Goal: Information Seeking & Learning: Learn about a topic

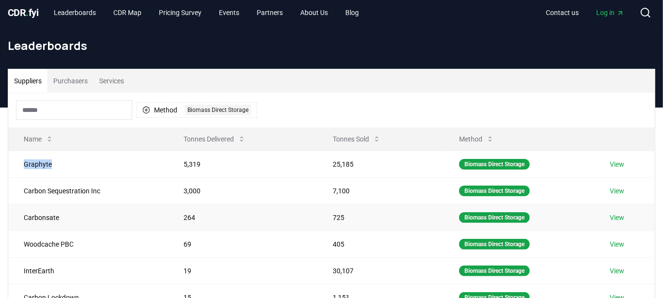
scroll to position [5, 0]
click at [159, 111] on button "Method 1 Biomass Direct Storage" at bounding box center [196, 109] width 121 height 15
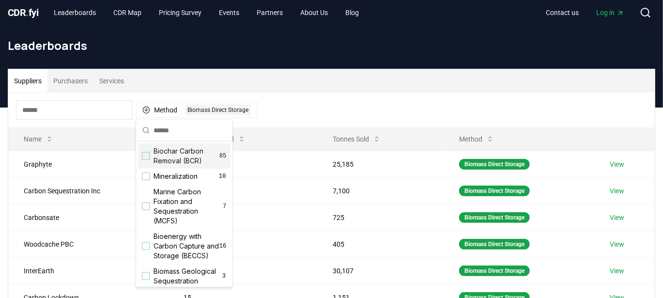
click at [142, 156] on div "Suggestions" at bounding box center [146, 156] width 8 height 8
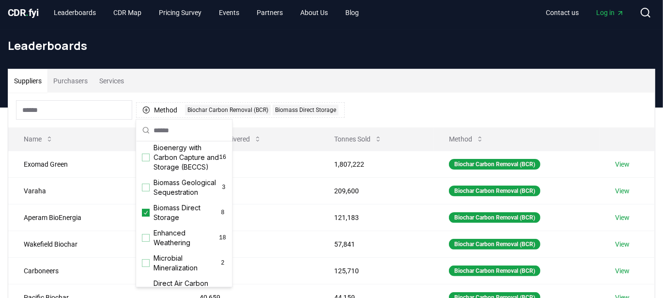
scroll to position [90, 0]
click at [147, 215] on icon "Suggestions" at bounding box center [145, 212] width 7 height 8
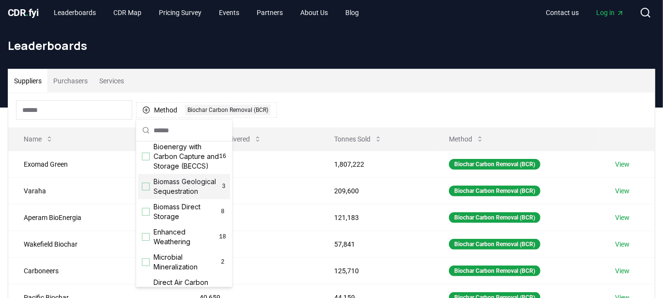
click at [338, 111] on div "Method 1 Biochar Carbon Removal (BCR)" at bounding box center [331, 109] width 646 height 35
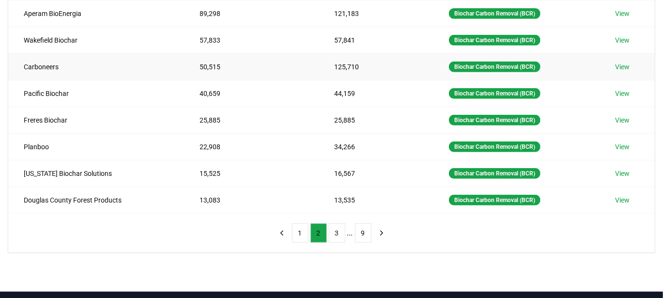
scroll to position [210, 0]
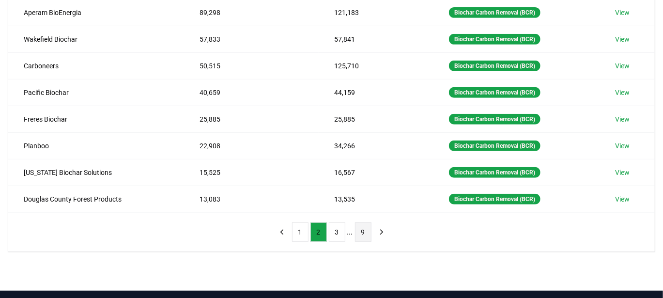
click at [356, 231] on button "9" at bounding box center [363, 231] width 16 height 19
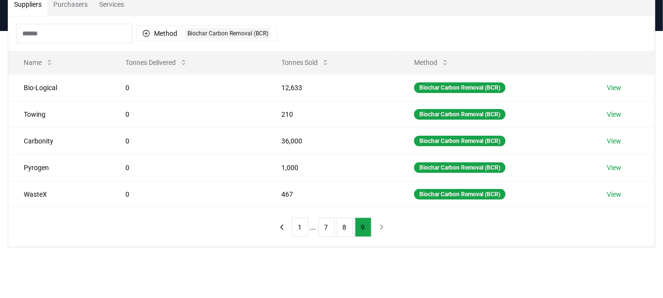
scroll to position [83, 0]
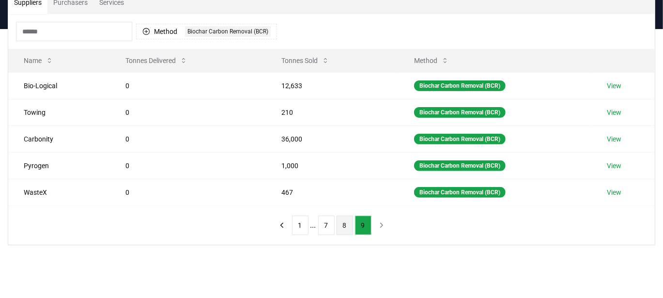
click at [346, 219] on button "8" at bounding box center [344, 224] width 16 height 19
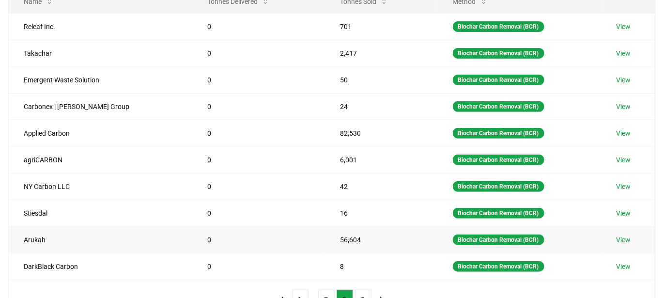
scroll to position [178, 0]
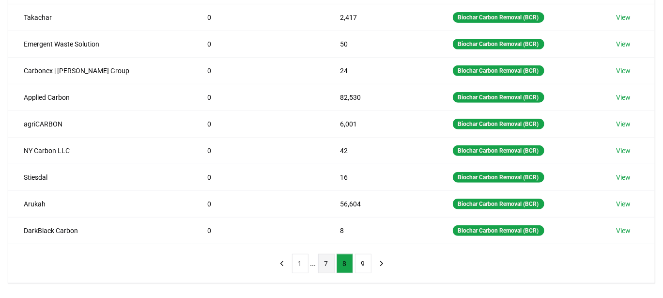
click at [327, 259] on button "7" at bounding box center [326, 263] width 16 height 19
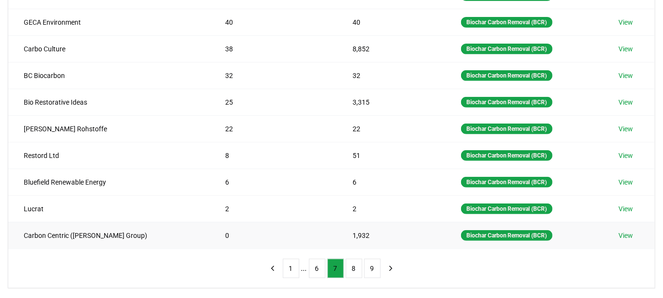
scroll to position [181, 0]
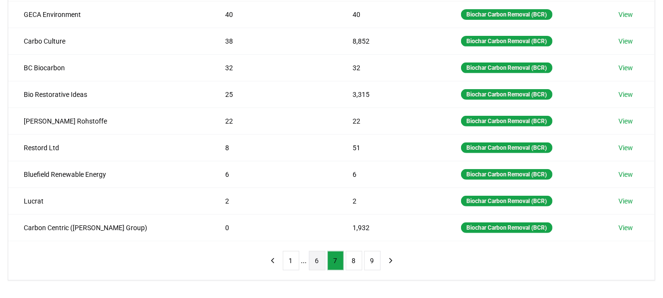
click at [315, 255] on button "6" at bounding box center [317, 260] width 16 height 19
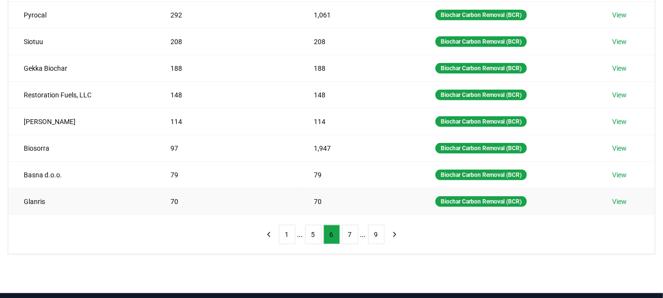
scroll to position [207, 0]
click at [307, 227] on button "5" at bounding box center [313, 234] width 16 height 19
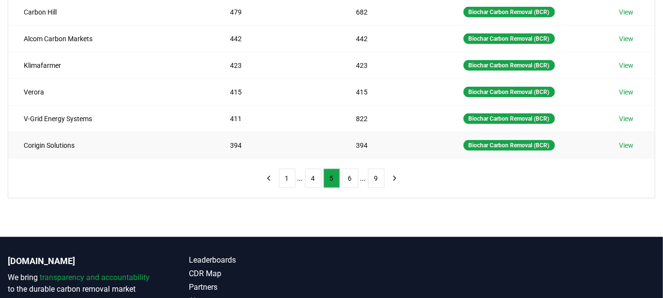
scroll to position [278, 0]
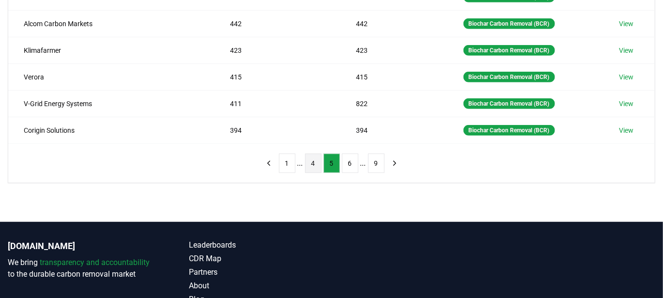
click at [314, 153] on button "4" at bounding box center [313, 162] width 16 height 19
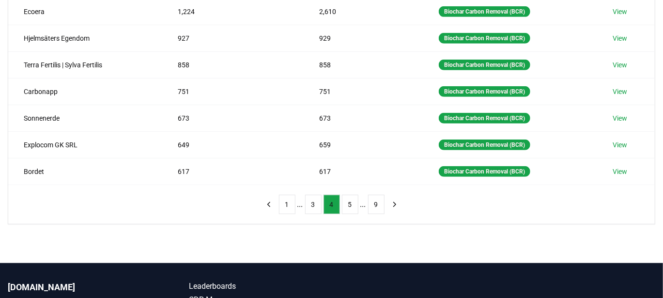
scroll to position [243, 0]
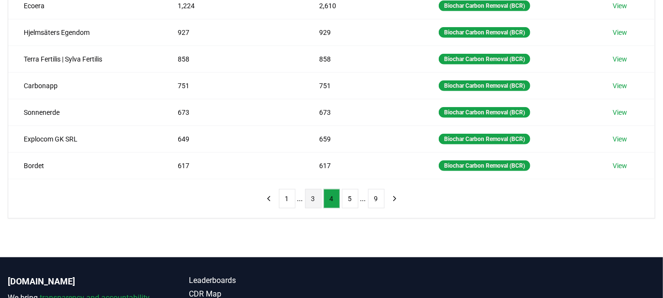
click at [309, 195] on button "3" at bounding box center [313, 198] width 16 height 19
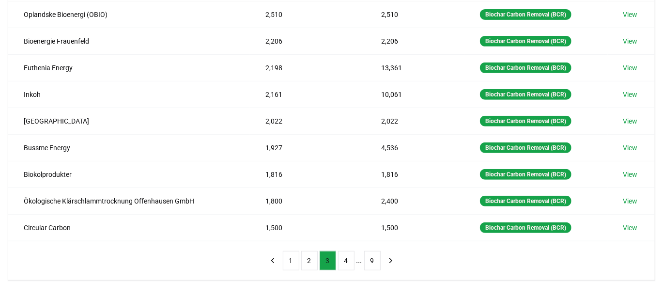
scroll to position [184, 0]
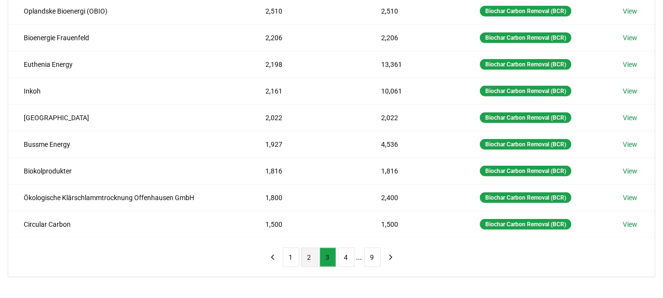
click at [307, 248] on button "2" at bounding box center [309, 256] width 16 height 19
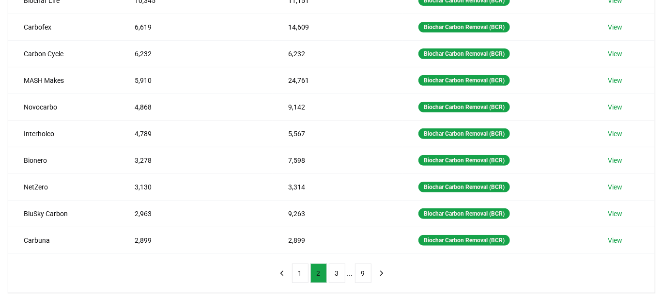
scroll to position [169, 0]
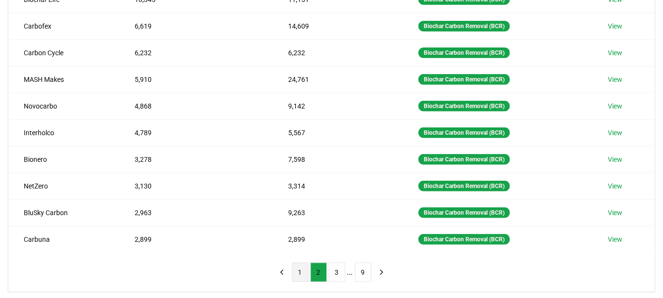
click at [301, 265] on button "1" at bounding box center [300, 271] width 16 height 19
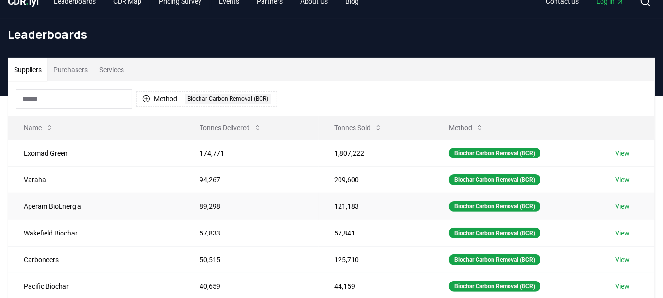
scroll to position [0, 0]
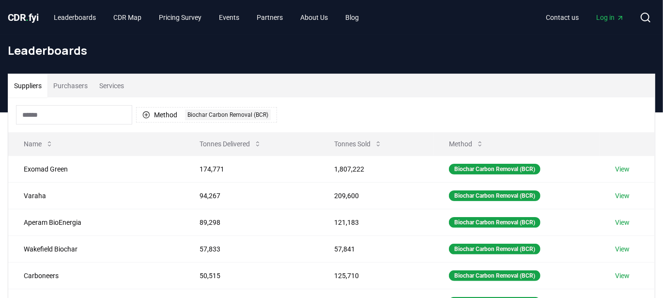
click at [119, 86] on button "Services" at bounding box center [111, 85] width 36 height 23
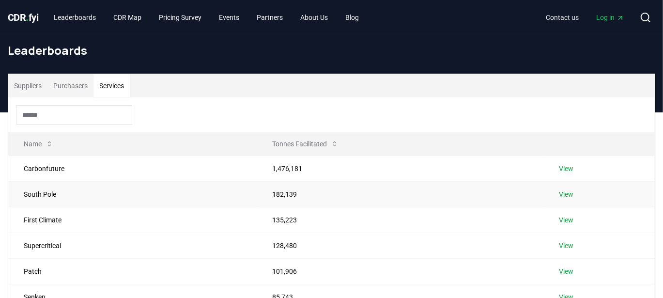
scroll to position [37, 0]
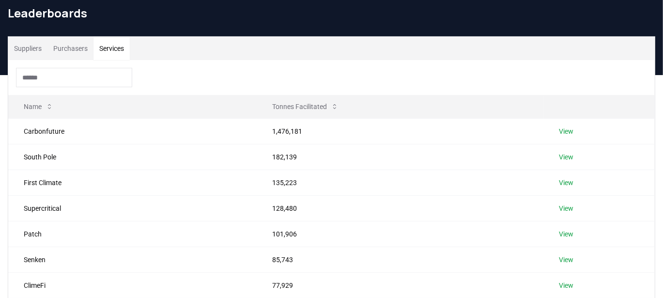
click at [70, 49] on button "Purchasers" at bounding box center [70, 48] width 46 height 23
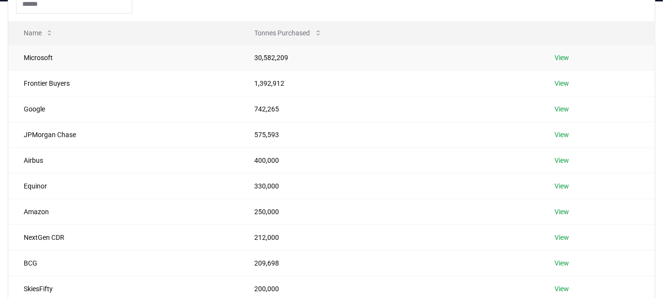
scroll to position [131, 0]
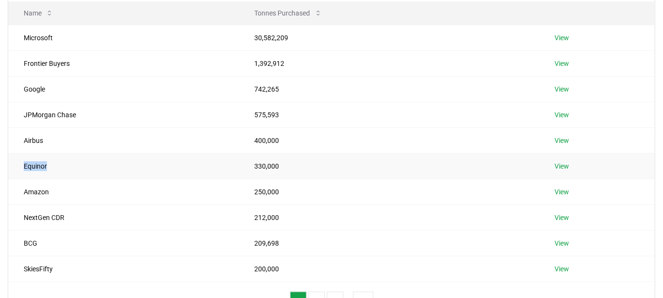
drag, startPoint x: 56, startPoint y: 163, endPoint x: 14, endPoint y: 164, distance: 42.6
click at [14, 164] on td "Equinor" at bounding box center [123, 166] width 231 height 26
copy td "Equinor"
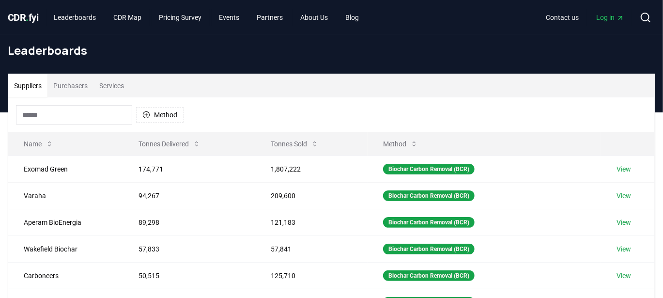
click at [35, 84] on button "Suppliers" at bounding box center [27, 85] width 39 height 23
click at [156, 111] on button "Method" at bounding box center [159, 114] width 47 height 15
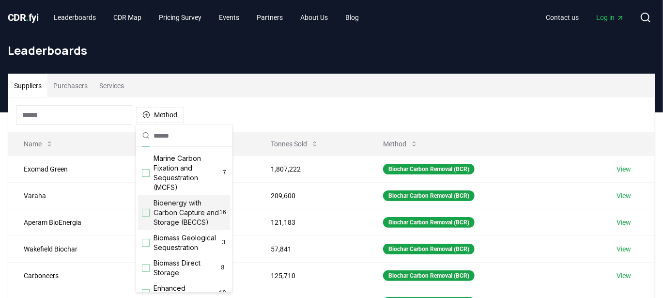
scroll to position [40, 0]
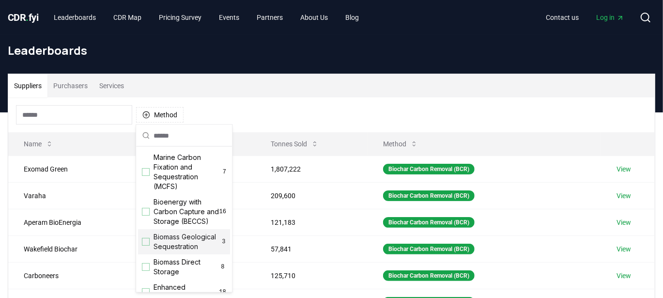
click at [145, 245] on div "Suggestions" at bounding box center [146, 242] width 8 height 8
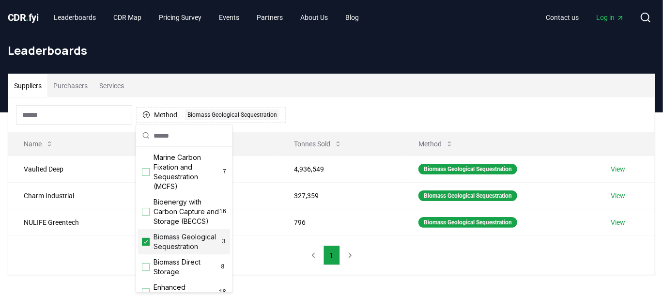
click at [147, 245] on icon "Suggestions" at bounding box center [145, 242] width 7 height 8
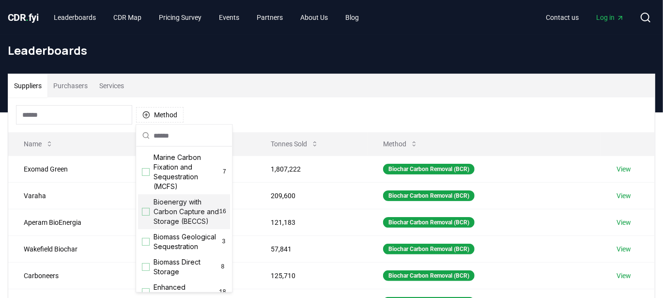
click at [143, 213] on div "Suggestions" at bounding box center [146, 212] width 8 height 8
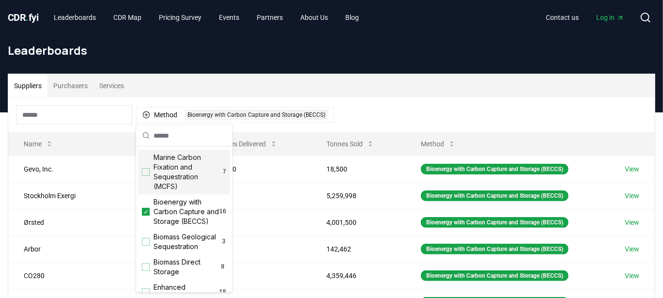
click at [288, 96] on div "Suppliers Purchasers Services" at bounding box center [331, 85] width 646 height 23
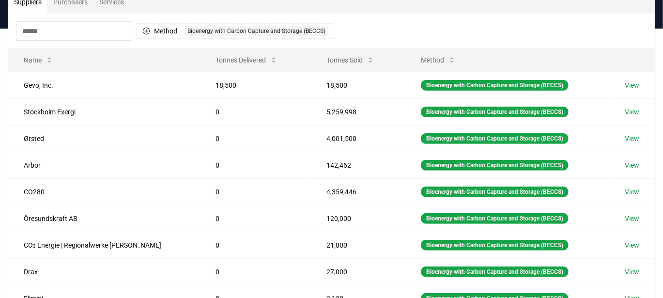
scroll to position [85, 0]
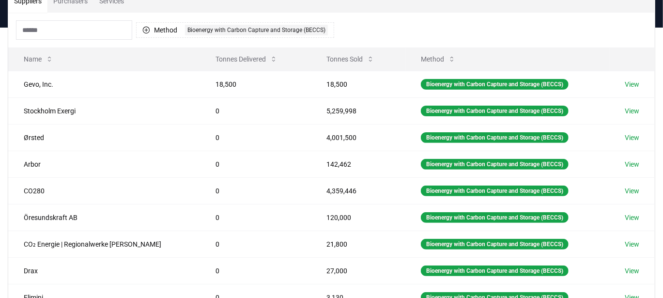
click at [75, 36] on input at bounding box center [74, 29] width 116 height 19
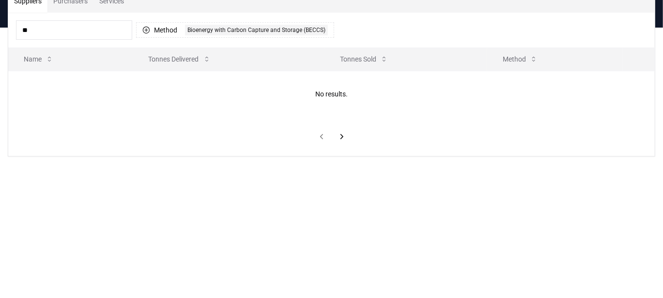
type input "*"
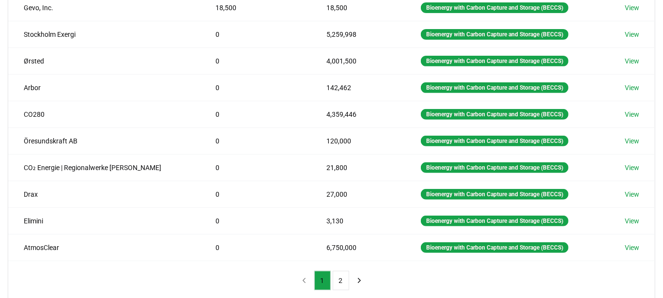
scroll to position [163, 0]
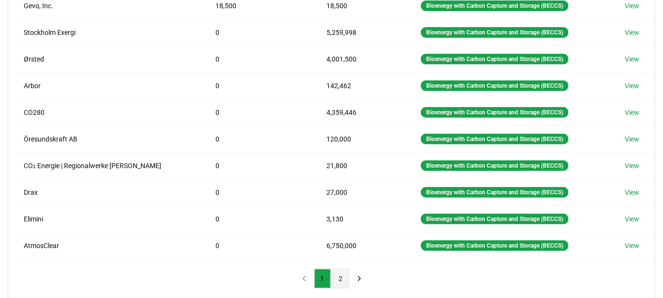
click at [340, 270] on button "2" at bounding box center [341, 278] width 16 height 19
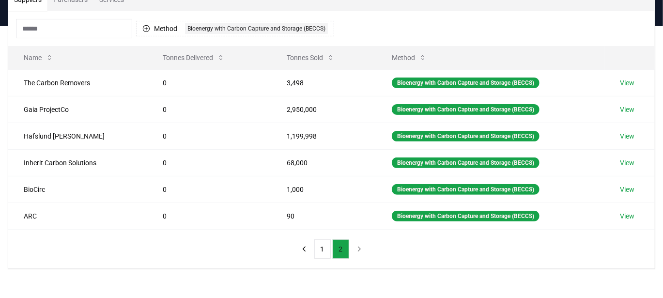
scroll to position [86, 0]
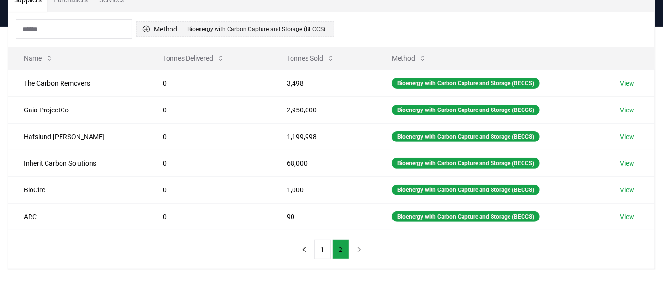
click at [173, 24] on button "Method 1 Bioenergy with Carbon Capture and Storage (BECCS)" at bounding box center [235, 28] width 198 height 15
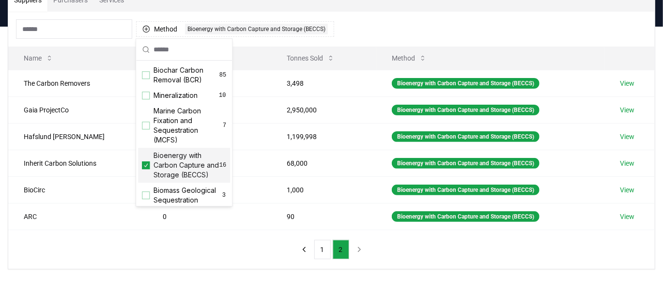
click at [149, 169] on div "Suggestions" at bounding box center [146, 165] width 8 height 8
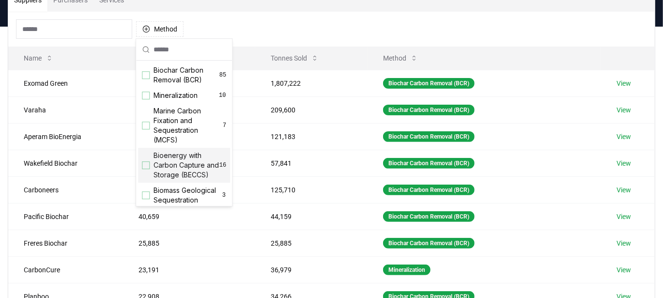
click at [70, 23] on input at bounding box center [74, 28] width 116 height 19
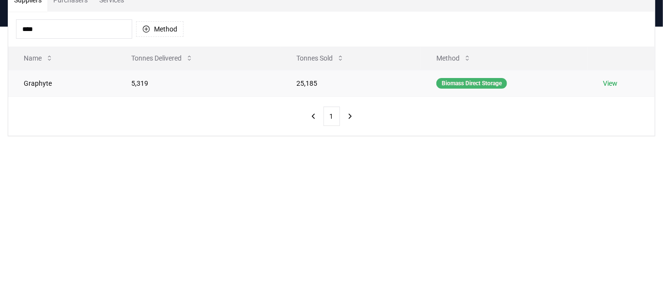
scroll to position [67, 0]
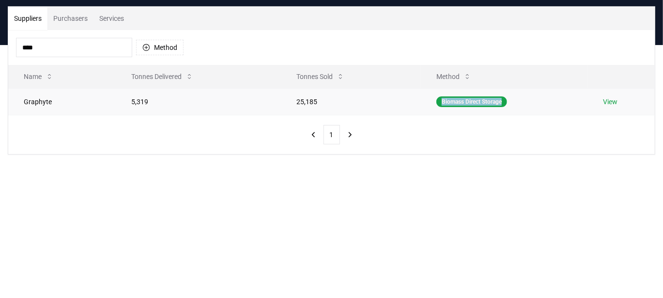
drag, startPoint x: 506, startPoint y: 101, endPoint x: 423, endPoint y: 103, distance: 83.3
click at [423, 103] on td "Biomass Direct Storage" at bounding box center [504, 101] width 167 height 27
copy div "Biomass Direct Storage"
click at [19, 14] on button "Suppliers" at bounding box center [27, 18] width 39 height 23
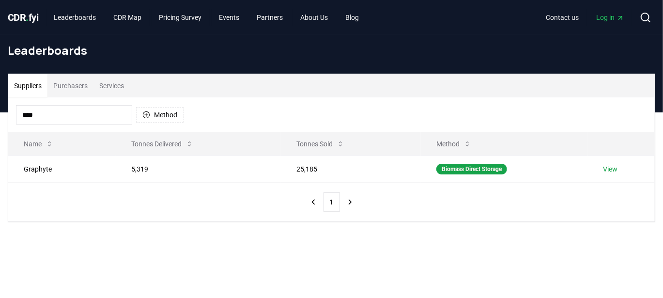
click at [91, 101] on div "**** Method" at bounding box center [331, 114] width 646 height 35
click at [87, 111] on input "****" at bounding box center [74, 114] width 116 height 19
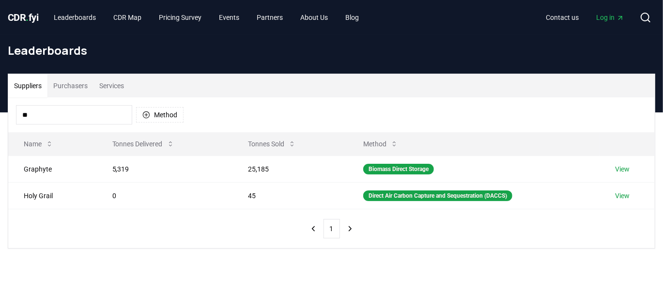
type input "*"
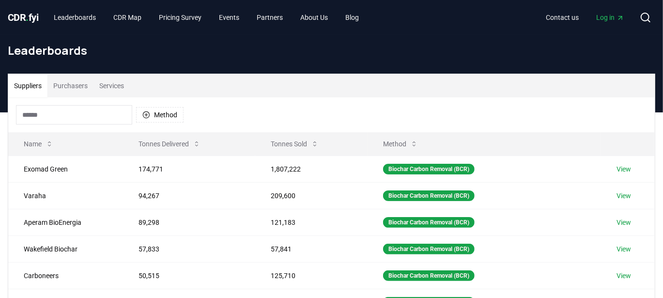
click at [37, 87] on button "Suppliers" at bounding box center [27, 85] width 39 height 23
click at [111, 90] on button "Services" at bounding box center [111, 85] width 36 height 23
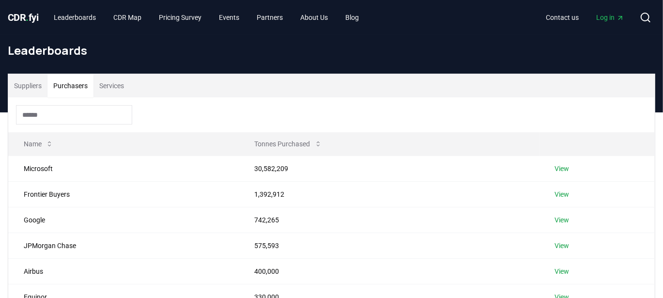
click at [81, 82] on button "Purchasers" at bounding box center [70, 85] width 46 height 23
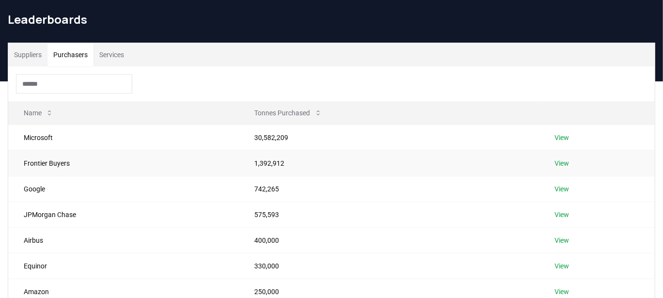
scroll to position [31, 0]
click at [287, 109] on button "Tonnes Purchased" at bounding box center [288, 112] width 83 height 19
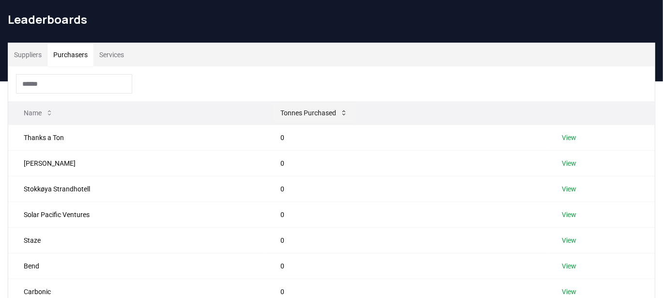
click at [294, 111] on button "Tonnes Purchased" at bounding box center [314, 112] width 83 height 19
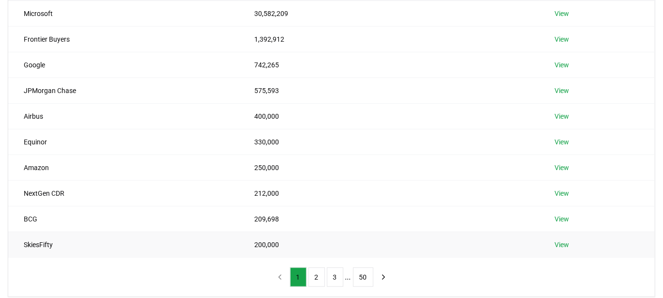
scroll to position [0, 0]
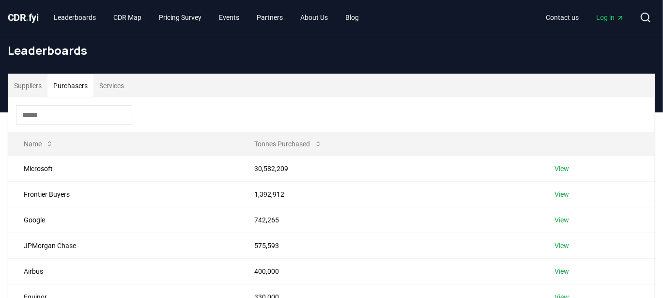
click at [39, 83] on button "Suppliers" at bounding box center [27, 85] width 39 height 23
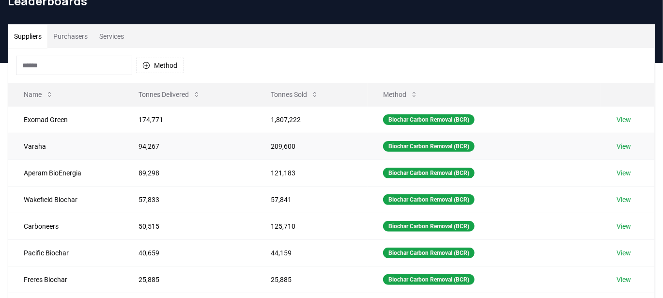
scroll to position [86, 0]
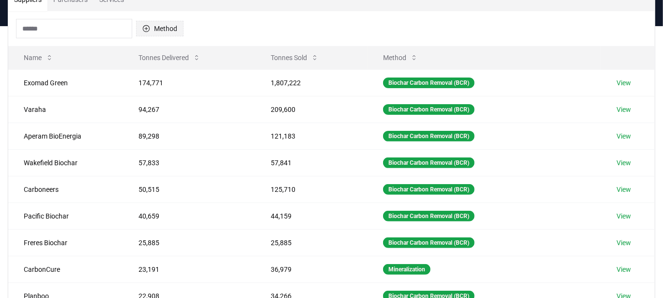
click at [165, 25] on button "Method" at bounding box center [159, 28] width 47 height 15
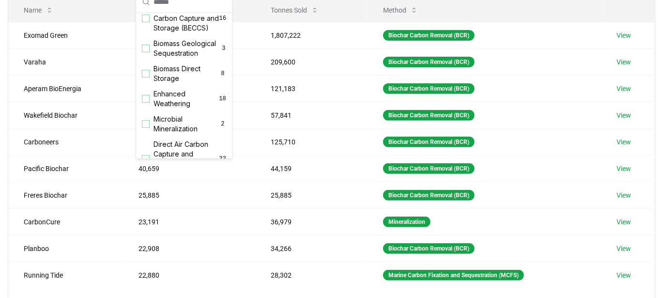
scroll to position [0, 0]
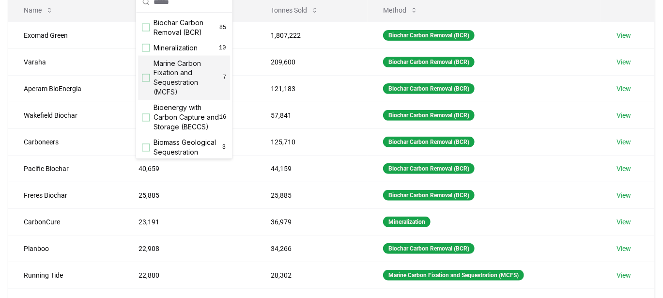
click at [6, 67] on div "Suppliers Purchasers Services Method Name Tonnes Delivered Tonnes Sold Method E…" at bounding box center [331, 134] width 663 height 388
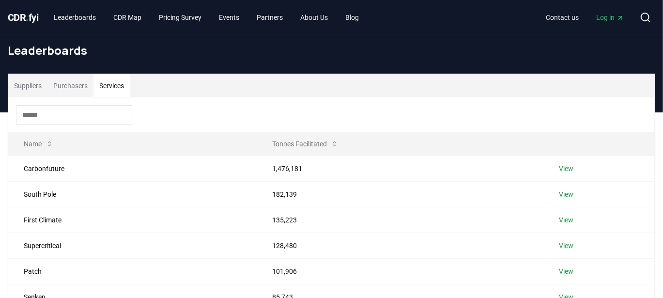
click at [106, 84] on button "Services" at bounding box center [111, 85] width 36 height 23
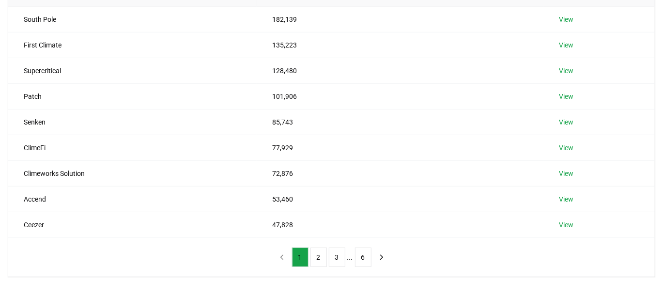
scroll to position [176, 0]
click at [365, 259] on button "6" at bounding box center [363, 255] width 16 height 19
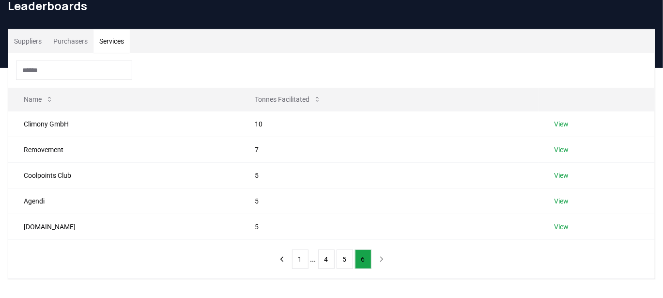
scroll to position [41, 0]
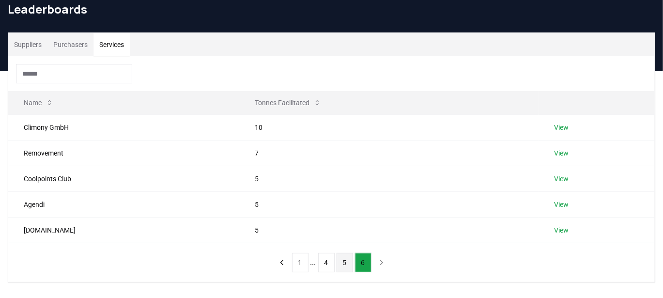
click at [345, 266] on button "5" at bounding box center [344, 262] width 16 height 19
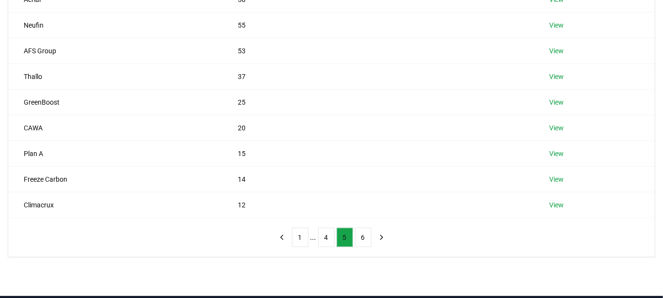
scroll to position [196, 0]
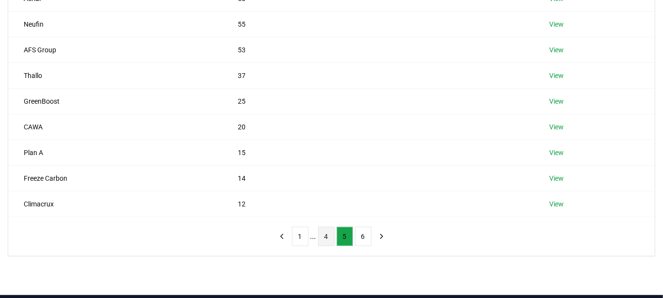
click at [327, 234] on button "4" at bounding box center [326, 236] width 16 height 19
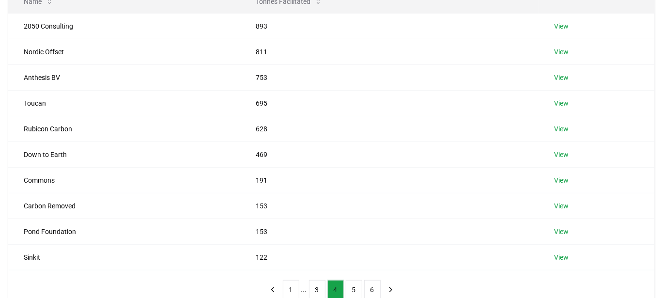
scroll to position [144, 0]
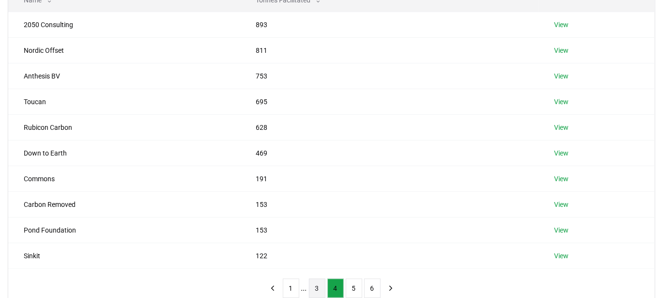
click at [318, 285] on button "3" at bounding box center [317, 287] width 16 height 19
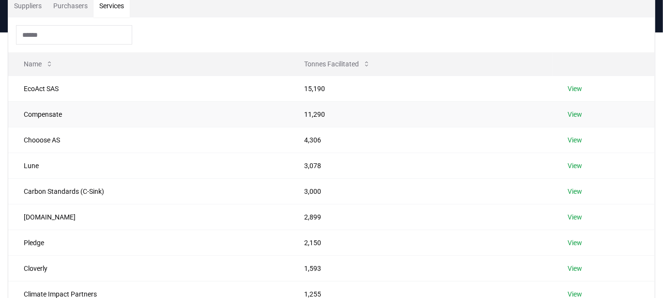
scroll to position [0, 0]
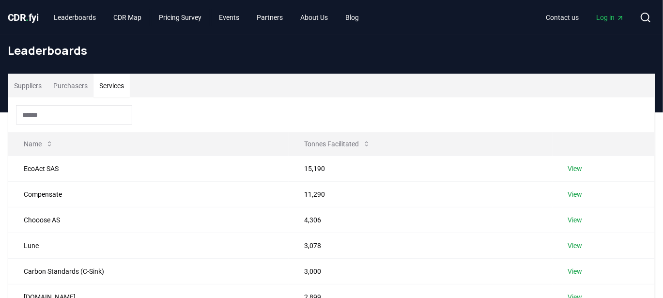
click at [81, 97] on div at bounding box center [331, 114] width 646 height 35
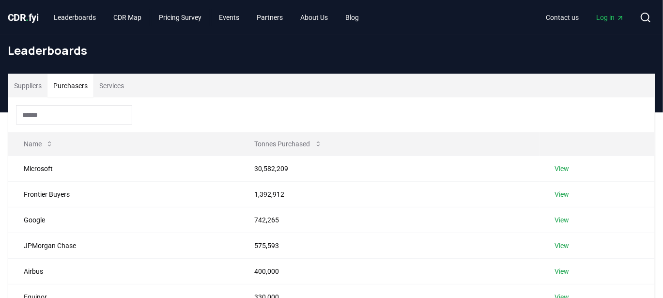
click at [81, 86] on button "Purchasers" at bounding box center [70, 85] width 46 height 23
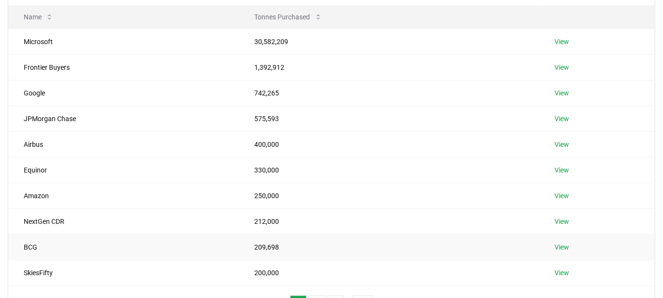
scroll to position [135, 0]
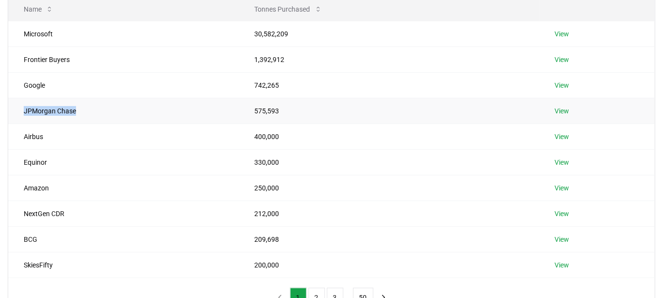
drag, startPoint x: 81, startPoint y: 107, endPoint x: 21, endPoint y: 101, distance: 60.8
click at [21, 101] on td "JPMorgan Chase" at bounding box center [123, 111] width 231 height 26
drag, startPoint x: 57, startPoint y: 157, endPoint x: 17, endPoint y: 166, distance: 41.1
click at [17, 166] on td "Equinor" at bounding box center [123, 162] width 231 height 26
copy td "Equinor"
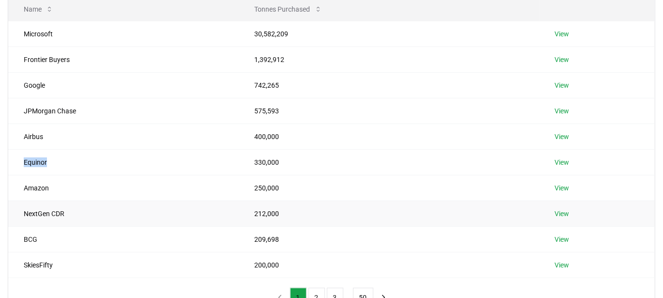
scroll to position [166, 0]
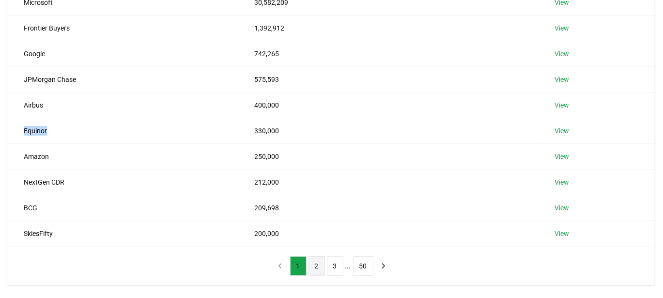
click at [318, 263] on button "2" at bounding box center [316, 265] width 16 height 19
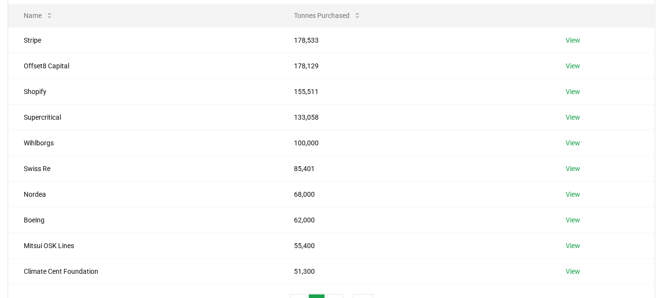
scroll to position [129, 0]
drag, startPoint x: 55, startPoint y: 164, endPoint x: 19, endPoint y: 165, distance: 35.8
click at [19, 165] on td "Swiss Re" at bounding box center [143, 168] width 270 height 26
copy td "Swiss Re"
drag, startPoint x: 290, startPoint y: 158, endPoint x: 281, endPoint y: 161, distance: 9.8
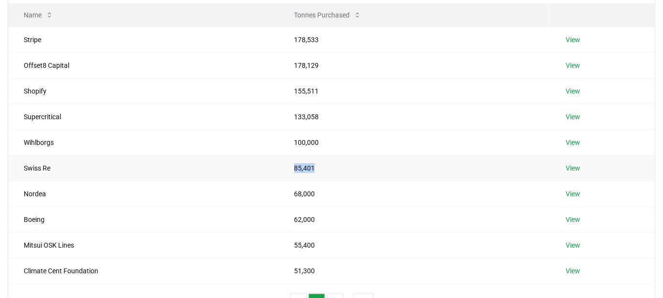
click at [281, 161] on td "85,401" at bounding box center [414, 168] width 272 height 26
copy td "85,401"
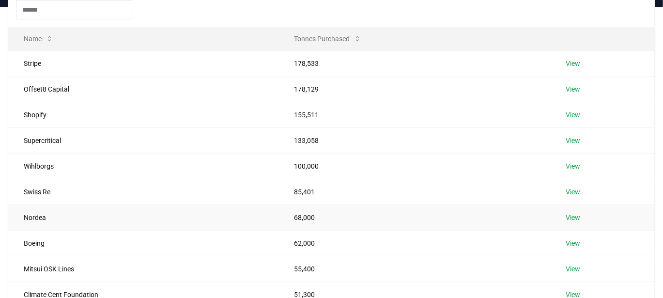
click at [52, 221] on td "Nordea" at bounding box center [143, 217] width 270 height 26
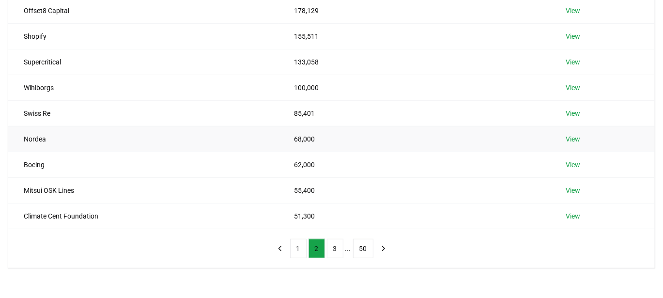
scroll to position [202, 0]
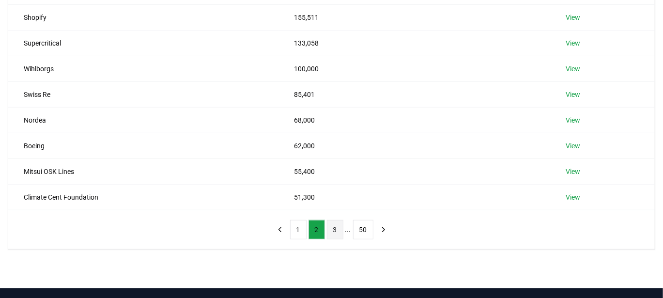
click at [338, 227] on button "3" at bounding box center [335, 229] width 16 height 19
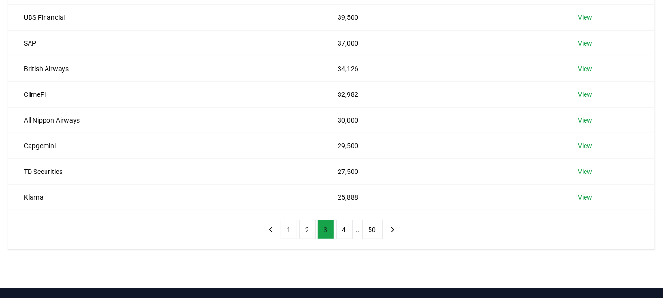
scroll to position [120, 0]
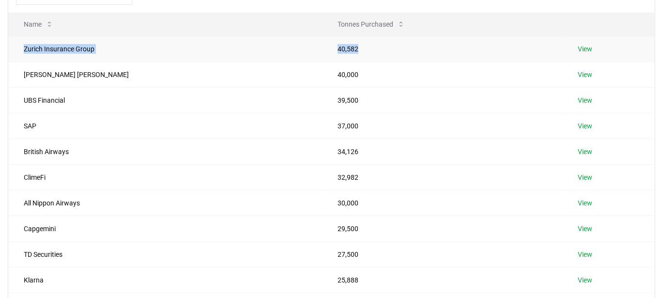
drag, startPoint x: 20, startPoint y: 44, endPoint x: 328, endPoint y: 53, distance: 308.1
click at [328, 53] on tr "Zurich Insurance Group 40,582 View" at bounding box center [331, 49] width 646 height 26
copy tr "Zurich Insurance Group 40,582"
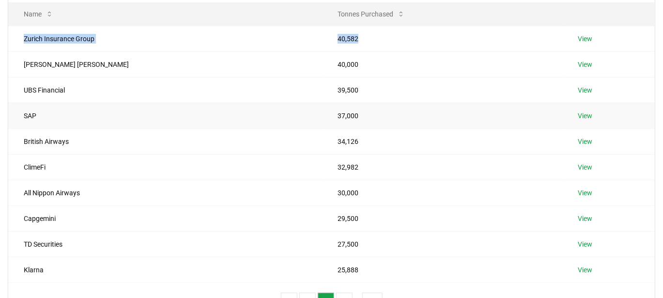
scroll to position [131, 0]
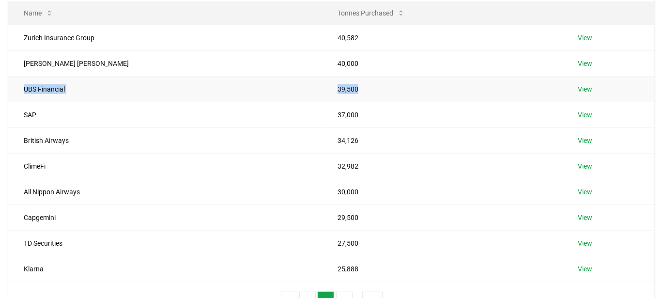
drag, startPoint x: 21, startPoint y: 85, endPoint x: 316, endPoint y: 81, distance: 294.4
click at [316, 81] on tr "UBS Financial 39,500 View" at bounding box center [331, 89] width 646 height 26
copy tr "UBS Financial 39,500"
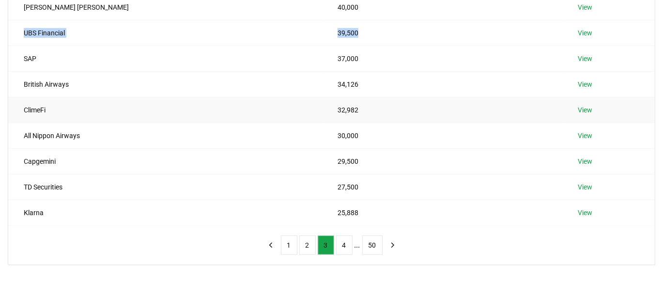
scroll to position [202, 0]
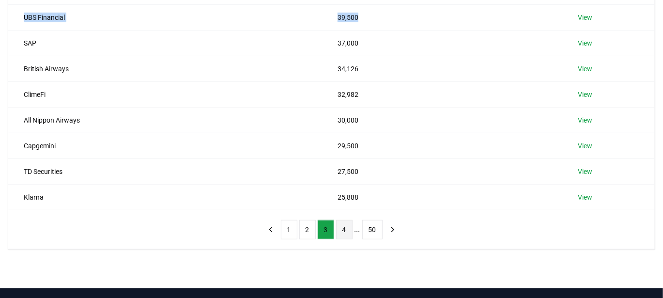
click at [349, 226] on button "4" at bounding box center [344, 229] width 16 height 19
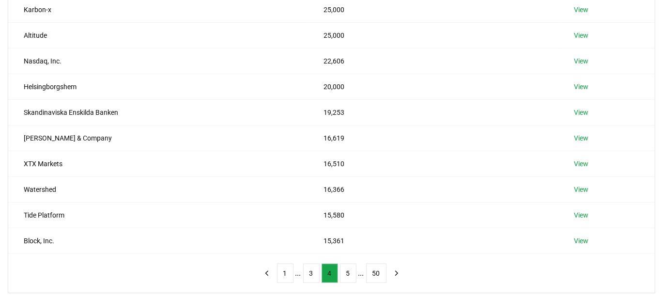
scroll to position [168, 0]
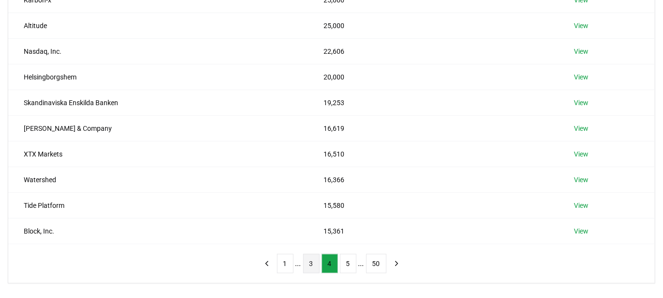
click at [312, 258] on button "3" at bounding box center [311, 263] width 16 height 19
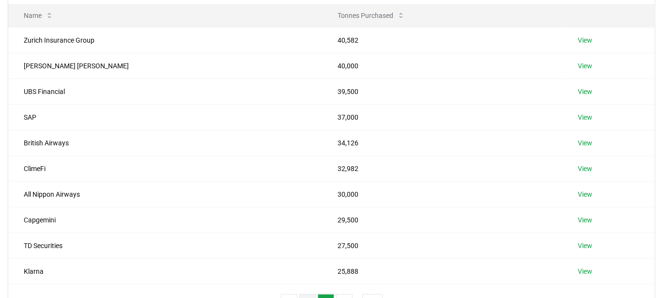
scroll to position [168, 0]
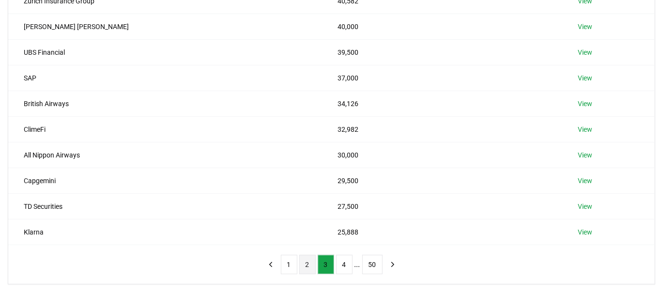
click at [308, 265] on button "2" at bounding box center [307, 264] width 16 height 19
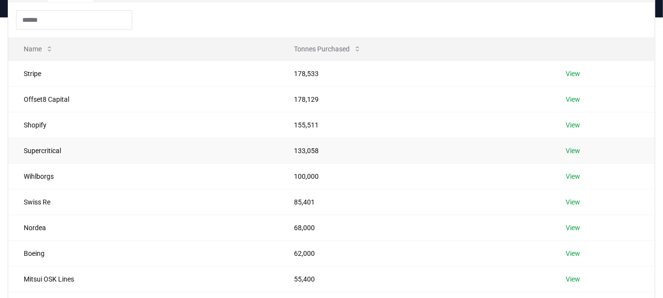
scroll to position [87, 0]
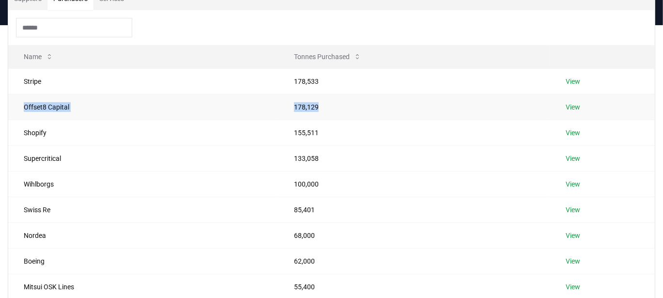
drag, startPoint x: 10, startPoint y: 105, endPoint x: 331, endPoint y: 99, distance: 321.1
click at [331, 99] on tr "Offset8 Capital 178,129 View" at bounding box center [331, 107] width 646 height 26
copy tr "Offset8 Capital 178,129"
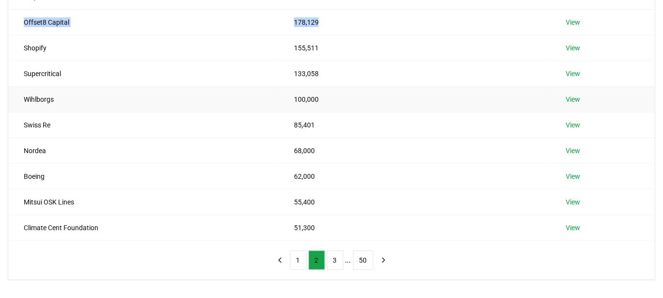
scroll to position [173, 0]
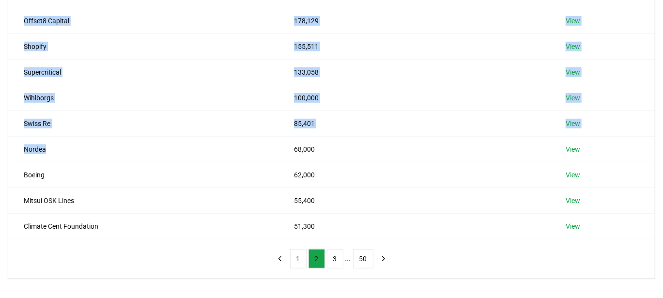
drag, startPoint x: 52, startPoint y: 145, endPoint x: 2, endPoint y: 145, distance: 49.9
click at [2, 145] on div "Suppliers Purchasers Services Name Tonnes Purchased Stripe 178,533 View Offset8…" at bounding box center [331, 89] width 663 height 378
click at [68, 149] on td "Nordea" at bounding box center [143, 149] width 270 height 26
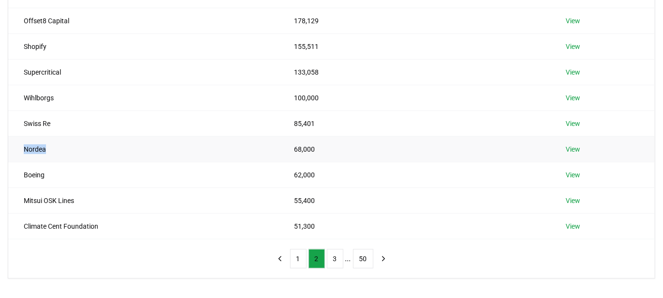
drag, startPoint x: 68, startPoint y: 149, endPoint x: 31, endPoint y: 149, distance: 37.3
click at [31, 149] on td "Nordea" at bounding box center [143, 149] width 270 height 26
copy td "Nordea"
click at [117, 156] on td "Nordea" at bounding box center [143, 149] width 270 height 26
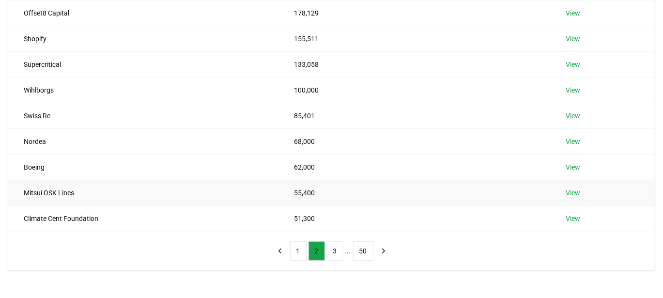
scroll to position [182, 0]
click at [300, 252] on button "1" at bounding box center [298, 249] width 16 height 19
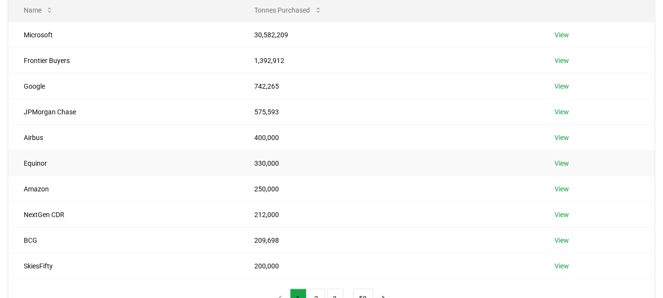
scroll to position [153, 0]
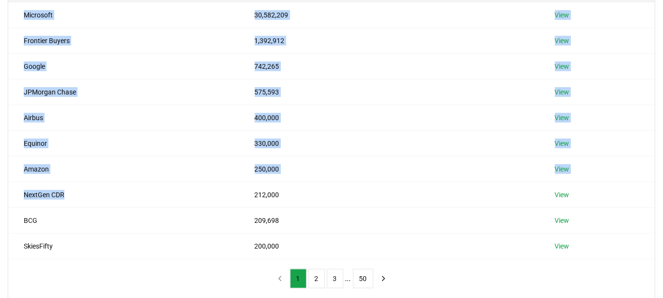
drag, startPoint x: 74, startPoint y: 191, endPoint x: 0, endPoint y: 200, distance: 74.2
click at [0, 200] on div "Suppliers Purchasers Services Name Tonnes Purchased Microsoft 30,582,209 View F…" at bounding box center [331, 109] width 663 height 378
click at [81, 196] on td "NextGen CDR" at bounding box center [123, 195] width 231 height 26
click at [81, 193] on td "NextGen CDR" at bounding box center [123, 195] width 231 height 26
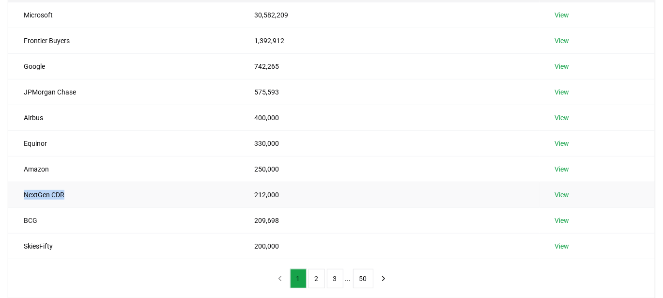
drag, startPoint x: 86, startPoint y: 193, endPoint x: 21, endPoint y: 194, distance: 64.9
click at [21, 194] on td "NextGen CDR" at bounding box center [123, 195] width 231 height 26
copy td "NextGen CDR"
drag, startPoint x: 285, startPoint y: 190, endPoint x: 21, endPoint y: 191, distance: 263.9
click at [21, 191] on tr "NextGen CDR 212,000 View" at bounding box center [331, 195] width 646 height 26
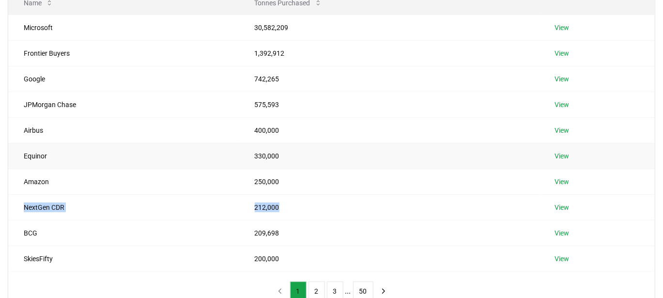
scroll to position [140, 0]
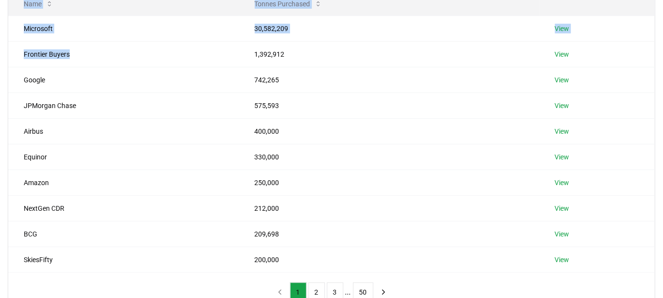
drag, startPoint x: 76, startPoint y: 52, endPoint x: 0, endPoint y: 57, distance: 76.7
click at [0, 57] on div "Suppliers Purchasers Services Name Tonnes Purchased Microsoft 30,582,209 View F…" at bounding box center [331, 123] width 663 height 378
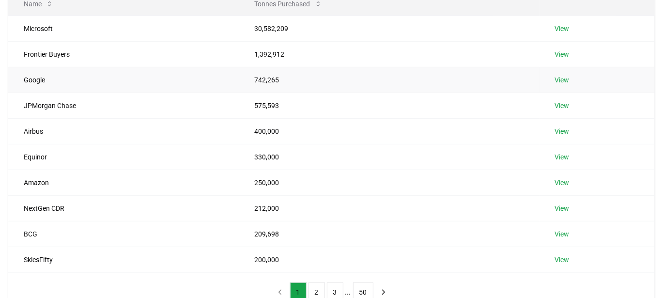
click at [105, 84] on td "Google" at bounding box center [123, 80] width 231 height 26
drag, startPoint x: 75, startPoint y: 54, endPoint x: 21, endPoint y: 57, distance: 54.3
click at [21, 57] on td "Frontier Buyers" at bounding box center [123, 54] width 231 height 26
drag, startPoint x: 291, startPoint y: 53, endPoint x: 192, endPoint y: 71, distance: 100.3
click at [192, 71] on tbody "Microsoft 30,582,209 View Frontier Buyers 1,392,912 View Google 742,265 View JP…" at bounding box center [331, 143] width 646 height 257
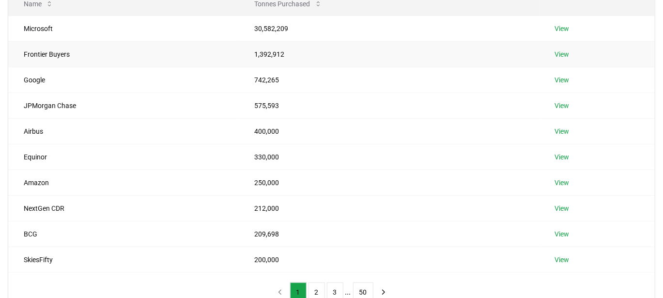
click at [22, 51] on td "Frontier Buyers" at bounding box center [123, 54] width 231 height 26
drag, startPoint x: 23, startPoint y: 51, endPoint x: 300, endPoint y: 52, distance: 276.9
click at [300, 52] on tr "Frontier Buyers 1,392,912 View" at bounding box center [331, 54] width 646 height 26
click at [132, 73] on td "Google" at bounding box center [123, 80] width 231 height 26
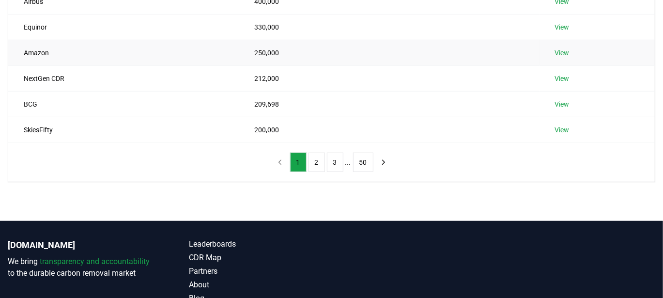
scroll to position [271, 0]
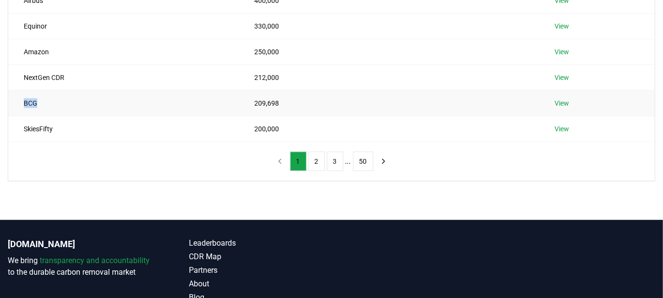
drag, startPoint x: 48, startPoint y: 100, endPoint x: 20, endPoint y: 101, distance: 27.6
click at [20, 101] on td "BCG" at bounding box center [123, 103] width 231 height 26
click at [125, 119] on td "SkiesFifty" at bounding box center [123, 129] width 231 height 26
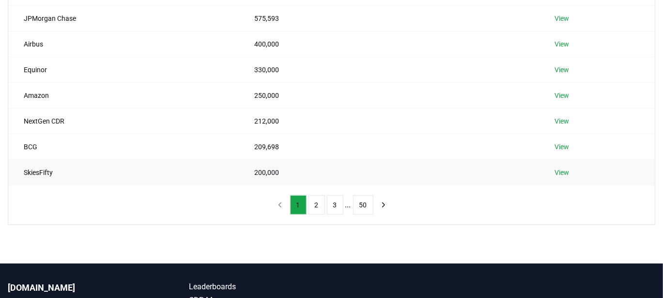
scroll to position [227, 0]
drag, startPoint x: 55, startPoint y: 166, endPoint x: 16, endPoint y: 169, distance: 38.9
click at [16, 169] on td "SkiesFifty" at bounding box center [123, 172] width 231 height 26
click at [316, 197] on button "2" at bounding box center [316, 204] width 16 height 19
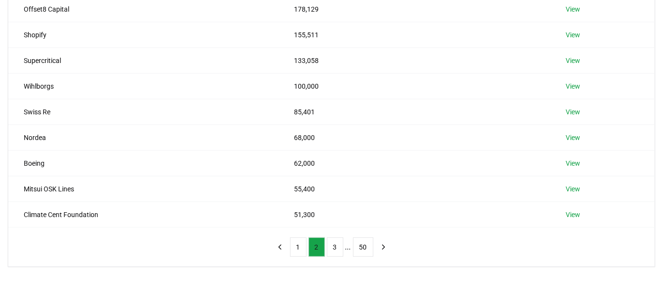
scroll to position [182, 0]
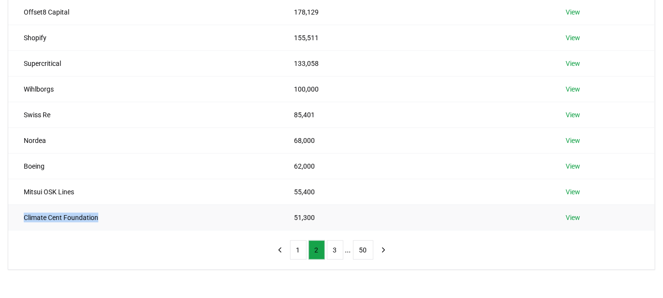
drag, startPoint x: 111, startPoint y: 216, endPoint x: 19, endPoint y: 206, distance: 92.1
click at [19, 206] on td "Climate Cent Foundation" at bounding box center [143, 217] width 270 height 26
drag, startPoint x: 322, startPoint y: 214, endPoint x: 19, endPoint y: 217, distance: 303.6
click at [19, 217] on tr "Climate Cent Foundation 51,300 View" at bounding box center [331, 217] width 646 height 26
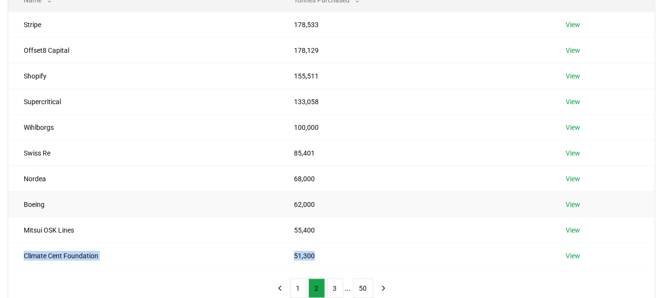
scroll to position [126, 0]
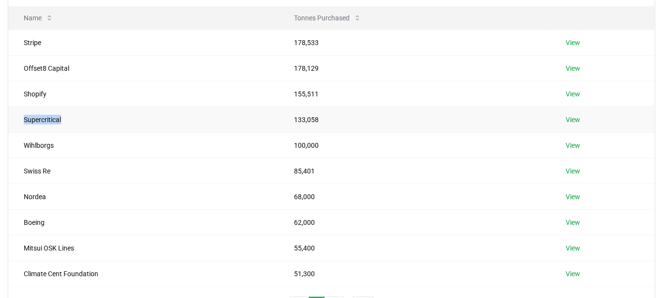
drag, startPoint x: 66, startPoint y: 117, endPoint x: 22, endPoint y: 119, distance: 43.6
click at [22, 119] on td "Supercritical" at bounding box center [143, 120] width 270 height 26
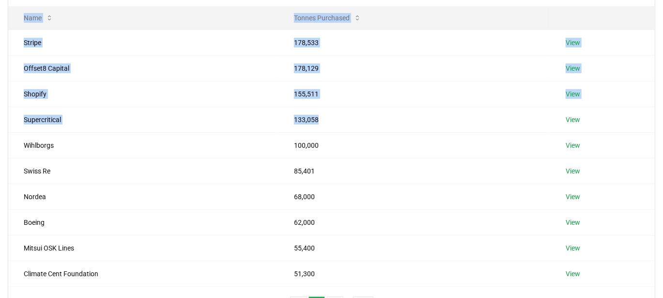
drag, startPoint x: 334, startPoint y: 116, endPoint x: 2, endPoint y: 116, distance: 331.2
click at [2, 116] on div "Suppliers Purchasers Services Name Tonnes Purchased Stripe 178,533 View Offset8…" at bounding box center [331, 137] width 663 height 378
click at [337, 122] on td "133,058" at bounding box center [414, 120] width 272 height 26
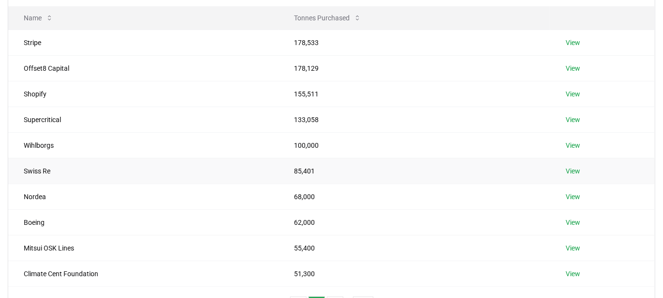
click at [391, 174] on td "85,401" at bounding box center [414, 171] width 272 height 26
drag, startPoint x: 327, startPoint y: 119, endPoint x: 22, endPoint y: 125, distance: 305.6
click at [22, 125] on tr "Supercritical 133,058 View" at bounding box center [331, 120] width 646 height 26
click at [326, 117] on td "133,058" at bounding box center [414, 120] width 272 height 26
click at [329, 118] on td "133,058" at bounding box center [414, 120] width 272 height 26
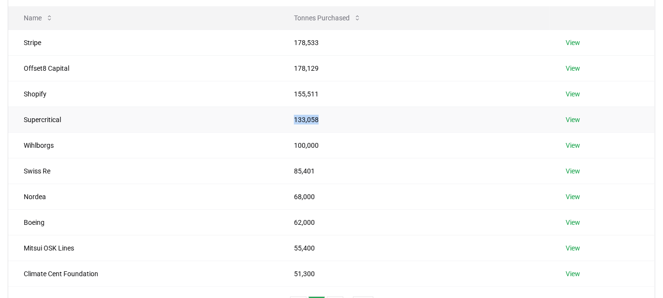
drag, startPoint x: 329, startPoint y: 118, endPoint x: 296, endPoint y: 120, distance: 33.5
click at [296, 120] on td "133,058" at bounding box center [414, 120] width 272 height 26
click at [248, 155] on td "Wihlborgs" at bounding box center [143, 145] width 270 height 26
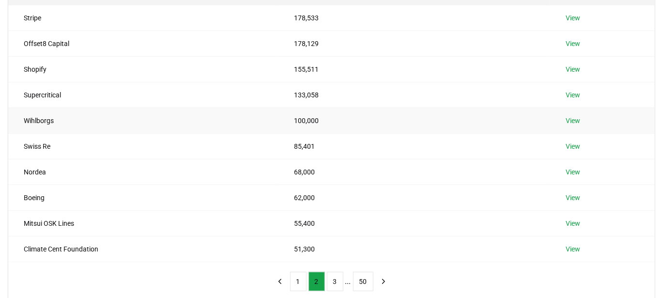
scroll to position [170, 0]
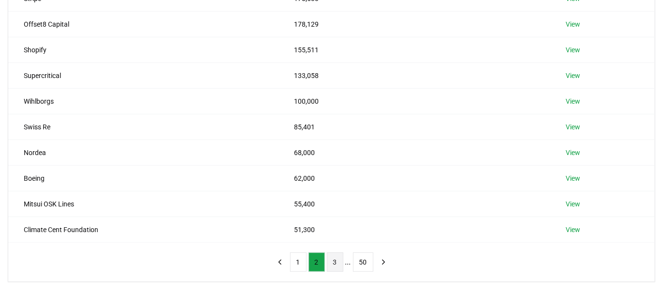
click at [331, 260] on button "3" at bounding box center [335, 261] width 16 height 19
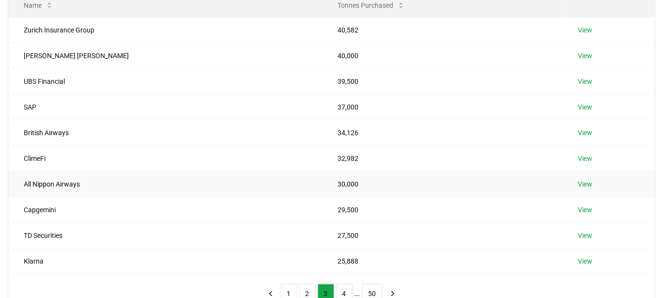
scroll to position [132, 0]
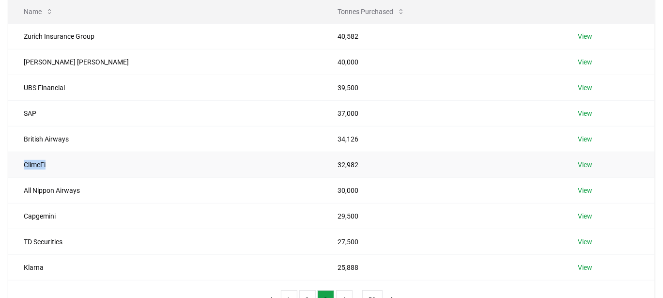
drag, startPoint x: 49, startPoint y: 162, endPoint x: 22, endPoint y: 164, distance: 27.2
click at [22, 164] on td "ClimeFi" at bounding box center [165, 165] width 314 height 26
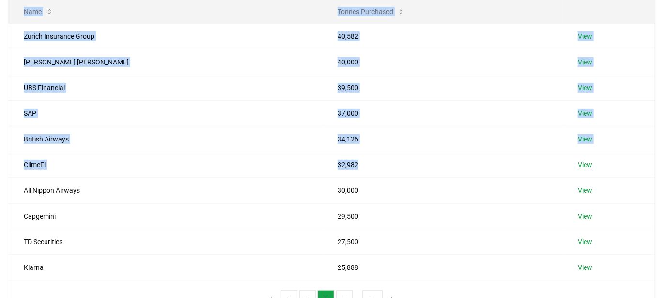
drag, startPoint x: 329, startPoint y: 156, endPoint x: 0, endPoint y: 166, distance: 329.4
click at [0, 166] on div "Suppliers Purchasers Services Name Tonnes Purchased Zurich Insurance Group 40,5…" at bounding box center [331, 130] width 663 height 378
click at [336, 160] on td "32,982" at bounding box center [442, 165] width 240 height 26
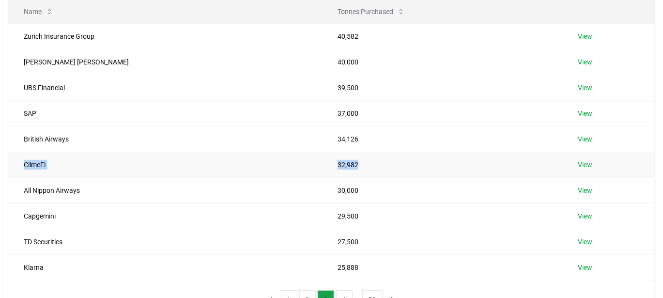
drag, startPoint x: 314, startPoint y: 161, endPoint x: 23, endPoint y: 162, distance: 291.0
click at [23, 162] on tr "ClimeFi 32,982 View" at bounding box center [331, 165] width 646 height 26
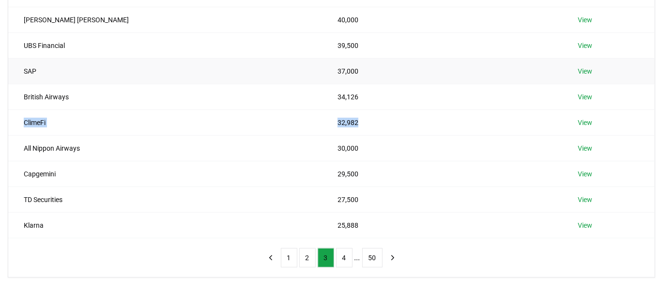
scroll to position [177, 0]
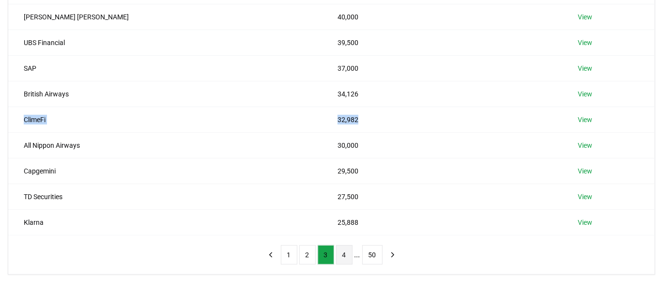
click at [338, 249] on button "4" at bounding box center [344, 254] width 16 height 19
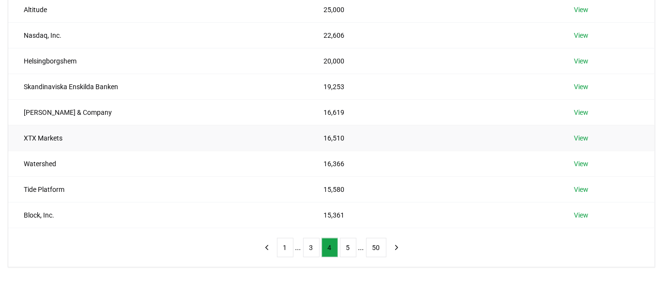
scroll to position [185, 0]
click at [348, 248] on button "5" at bounding box center [348, 246] width 16 height 19
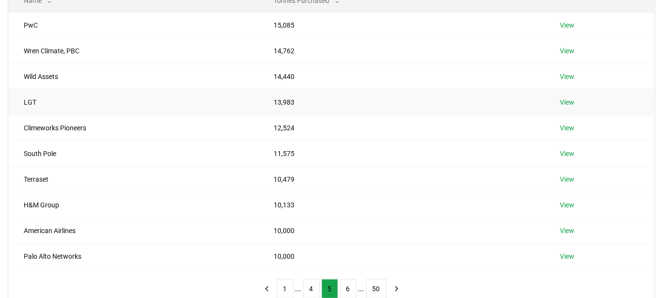
scroll to position [145, 0]
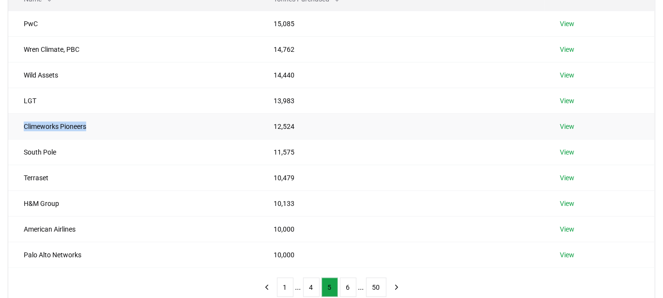
drag, startPoint x: 106, startPoint y: 122, endPoint x: 21, endPoint y: 123, distance: 84.2
click at [21, 123] on td "Climeworks Pioneers" at bounding box center [133, 126] width 250 height 26
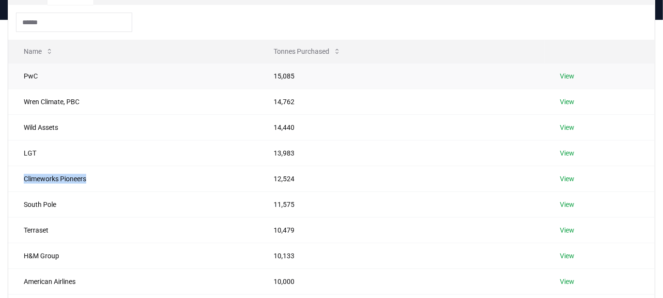
scroll to position [95, 0]
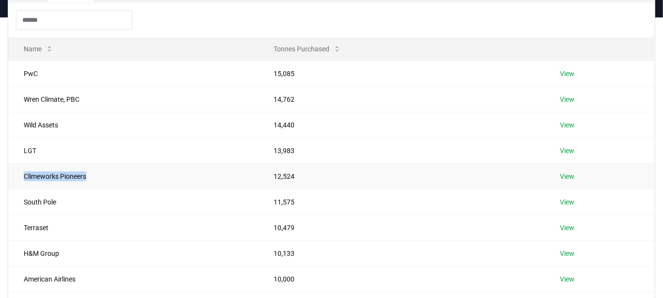
click at [105, 170] on td "Climeworks Pioneers" at bounding box center [133, 176] width 250 height 26
drag, startPoint x: 96, startPoint y: 170, endPoint x: 24, endPoint y: 175, distance: 72.3
click at [24, 175] on td "Climeworks Pioneers" at bounding box center [133, 176] width 250 height 26
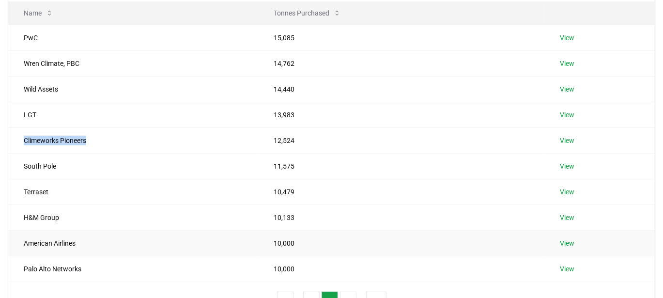
scroll to position [131, 0]
click at [62, 162] on td "South Pole" at bounding box center [133, 166] width 250 height 26
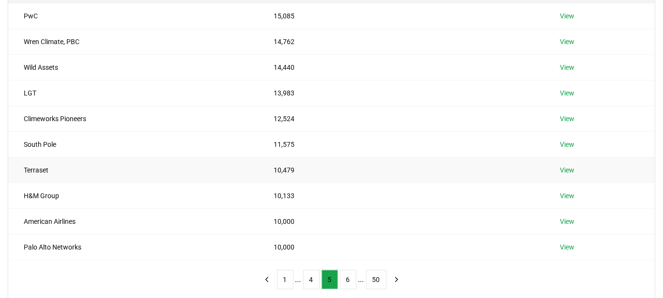
scroll to position [179, 0]
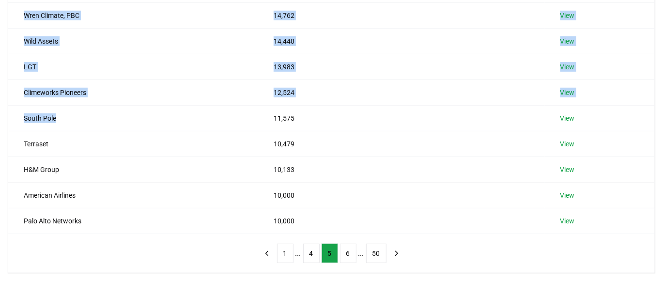
drag, startPoint x: 58, startPoint y: 114, endPoint x: 6, endPoint y: 116, distance: 51.8
click at [6, 116] on div "Suppliers Purchasers Services Name Tonnes Purchased PwC 15,085 View [PERSON_NAM…" at bounding box center [331, 84] width 663 height 378
click at [60, 119] on td "South Pole" at bounding box center [133, 118] width 250 height 26
click at [98, 120] on td "South Pole" at bounding box center [133, 118] width 250 height 26
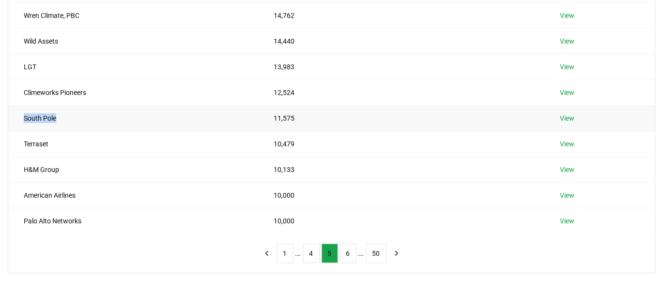
drag, startPoint x: 60, startPoint y: 114, endPoint x: 20, endPoint y: 112, distance: 39.3
click at [20, 112] on td "South Pole" at bounding box center [133, 118] width 250 height 26
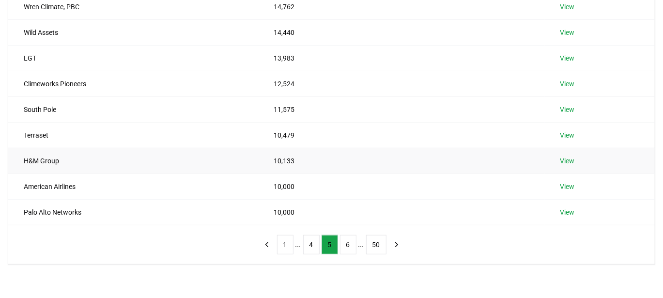
click at [80, 155] on td "H&M Group" at bounding box center [133, 161] width 250 height 26
drag, startPoint x: 21, startPoint y: 155, endPoint x: 302, endPoint y: 153, distance: 281.3
click at [302, 153] on tr "H&M Group 10,133 View" at bounding box center [331, 161] width 646 height 26
click at [342, 238] on button "6" at bounding box center [348, 244] width 16 height 19
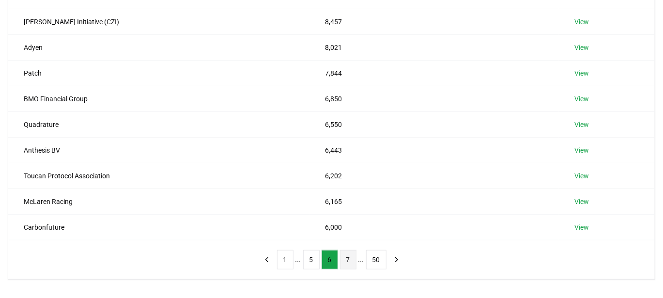
scroll to position [173, 0]
click at [369, 249] on button "50" at bounding box center [376, 258] width 20 height 19
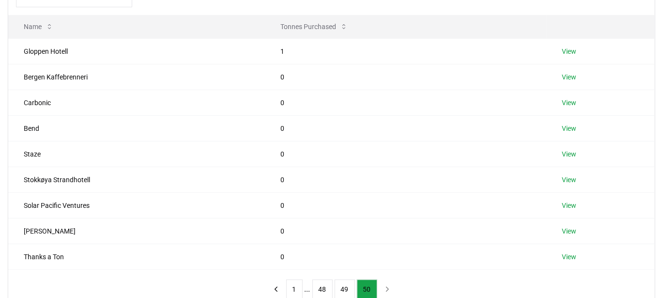
scroll to position [117, 0]
click at [350, 280] on button "49" at bounding box center [345, 288] width 20 height 19
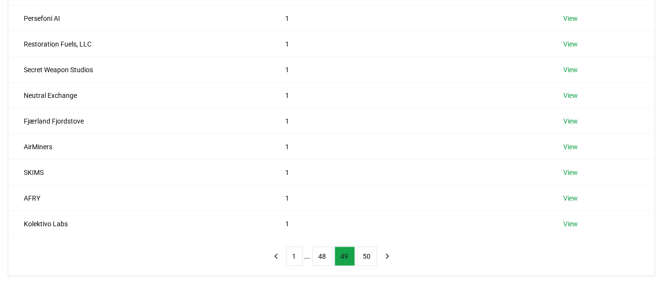
scroll to position [176, 0]
click at [323, 254] on button "48" at bounding box center [322, 255] width 20 height 19
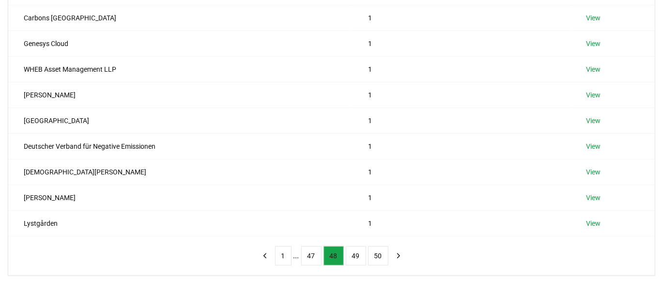
scroll to position [168, 0]
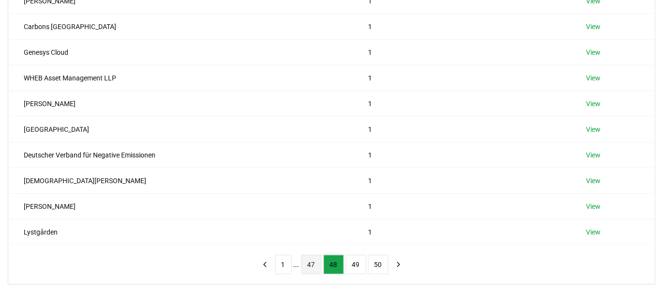
click at [312, 260] on button "47" at bounding box center [311, 264] width 20 height 19
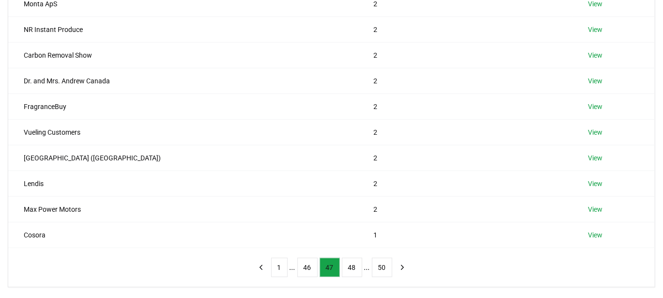
scroll to position [173, 0]
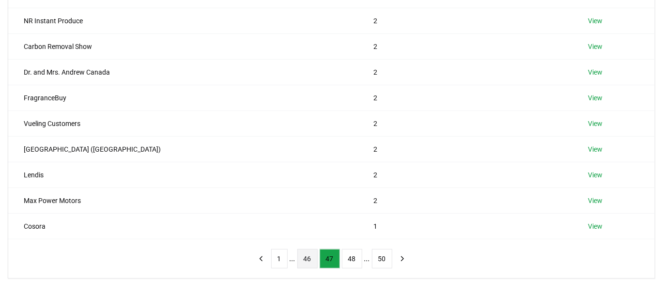
click at [306, 260] on button "46" at bounding box center [307, 258] width 20 height 19
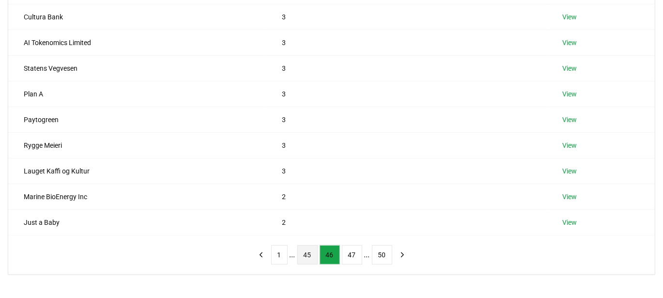
click at [307, 257] on button "45" at bounding box center [307, 254] width 20 height 19
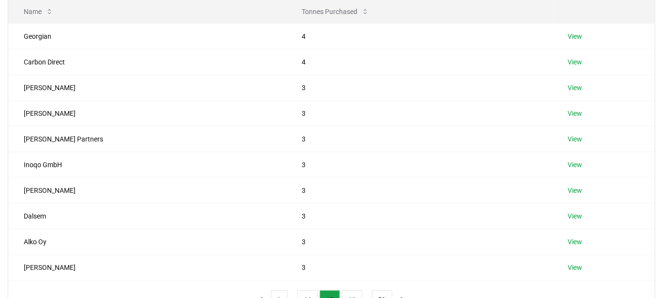
scroll to position [161, 0]
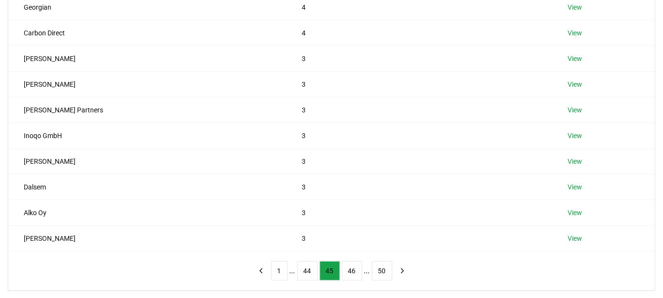
click at [307, 257] on div "1 ... 44 45 46 ... 50" at bounding box center [331, 270] width 177 height 39
click at [308, 264] on button "44" at bounding box center [307, 270] width 20 height 19
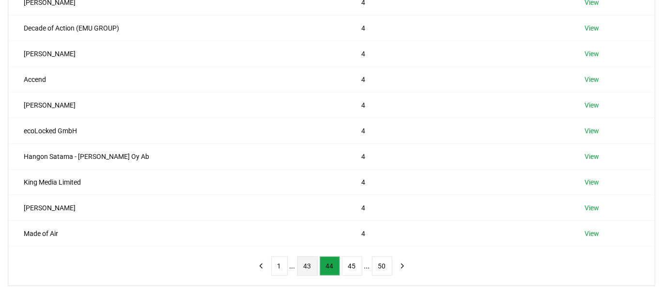
click at [308, 264] on button "43" at bounding box center [307, 265] width 20 height 19
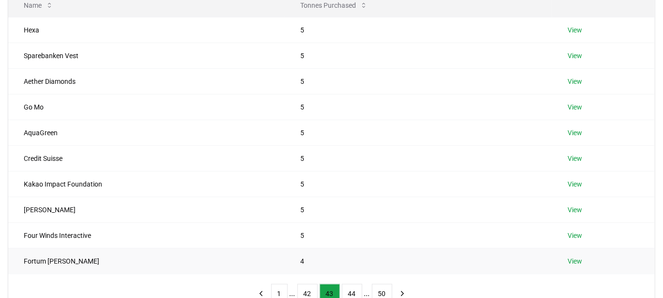
scroll to position [160, 0]
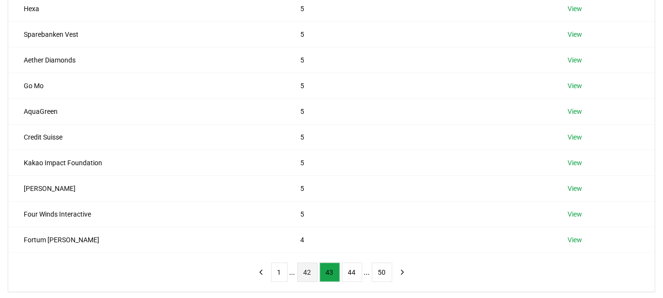
click at [308, 271] on button "42" at bounding box center [307, 271] width 20 height 19
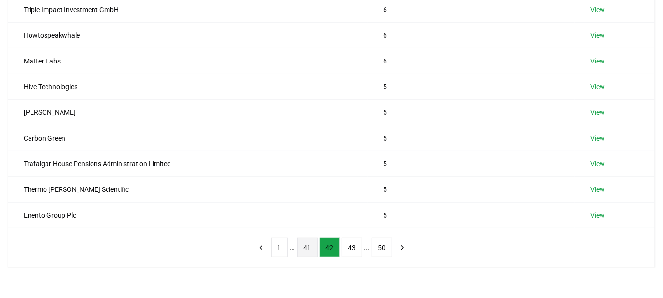
click at [308, 244] on button "41" at bounding box center [307, 247] width 20 height 19
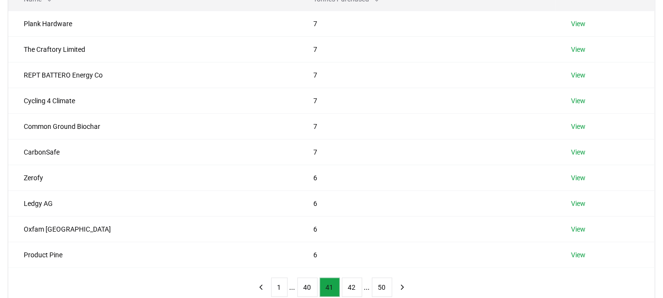
scroll to position [158, 0]
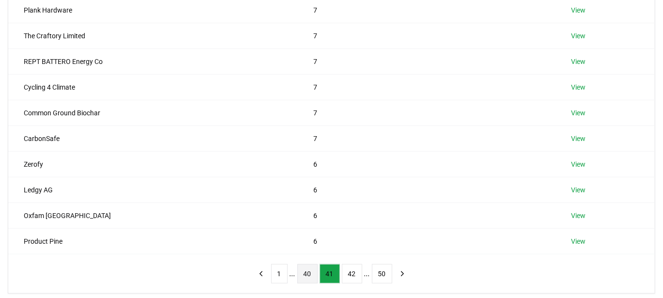
click at [309, 269] on button "40" at bounding box center [307, 273] width 20 height 19
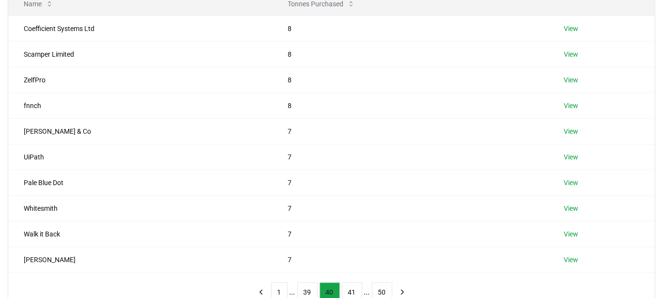
scroll to position [143, 0]
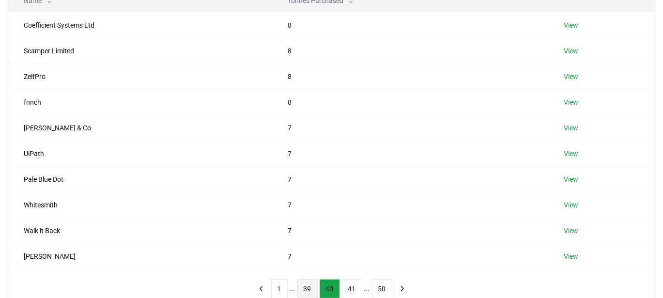
click at [307, 284] on button "39" at bounding box center [307, 288] width 20 height 19
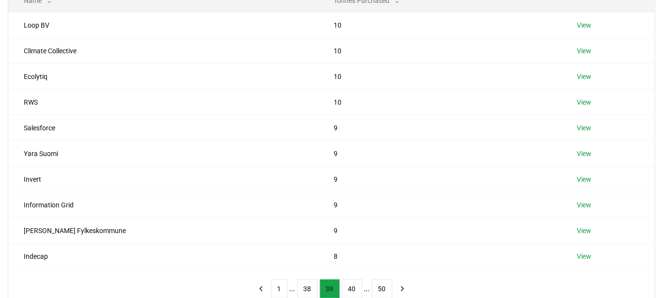
click at [307, 284] on button "38" at bounding box center [307, 288] width 20 height 19
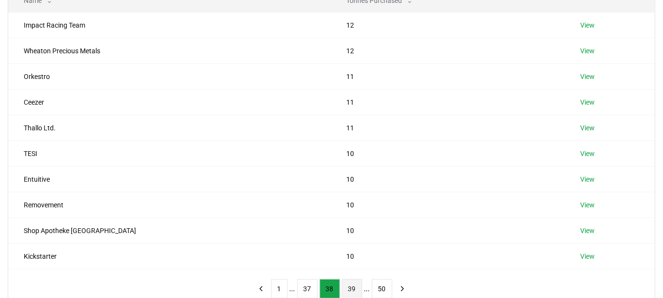
click at [307, 284] on button "37" at bounding box center [307, 288] width 20 height 19
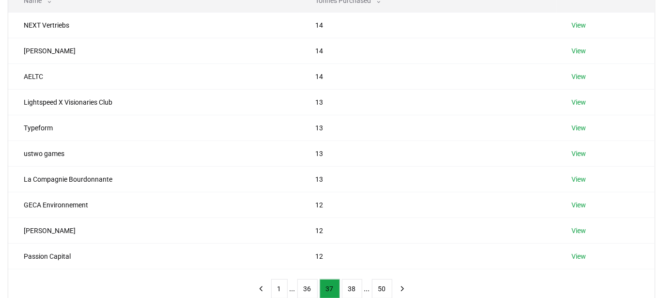
click at [307, 284] on button "36" at bounding box center [307, 288] width 20 height 19
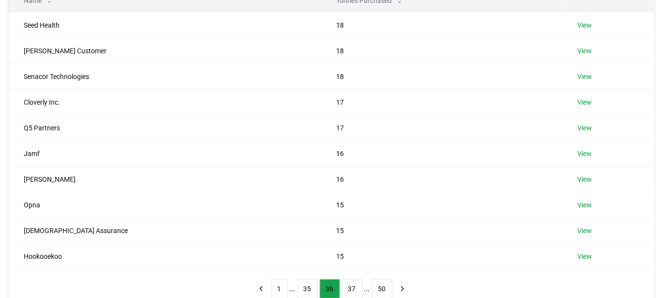
click at [307, 284] on button "35" at bounding box center [307, 288] width 20 height 19
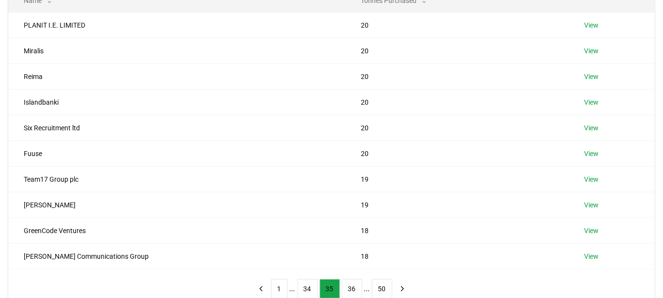
click at [307, 284] on button "34" at bounding box center [307, 288] width 20 height 19
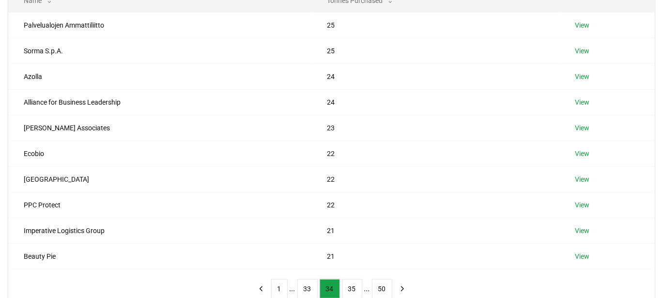
click at [307, 284] on button "33" at bounding box center [307, 288] width 20 height 19
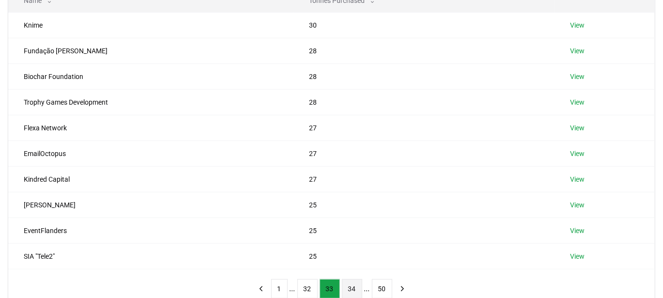
click at [350, 286] on button "34" at bounding box center [352, 288] width 20 height 19
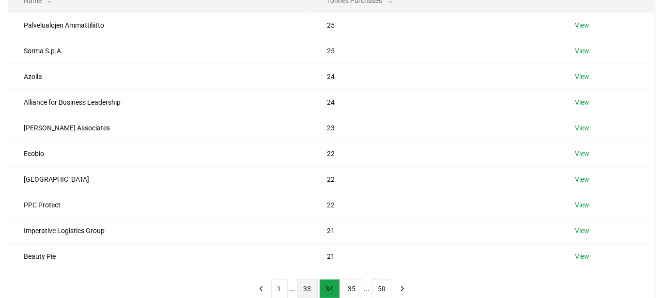
click at [308, 282] on button "33" at bounding box center [307, 288] width 20 height 19
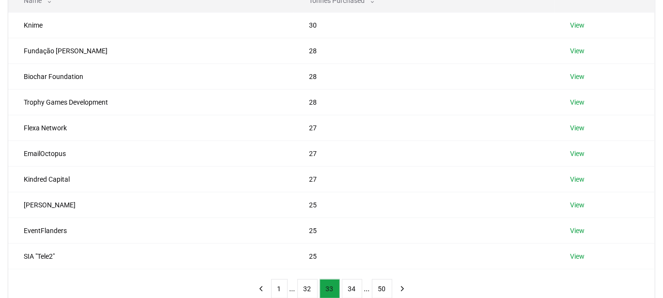
click at [308, 282] on button "32" at bounding box center [307, 288] width 20 height 19
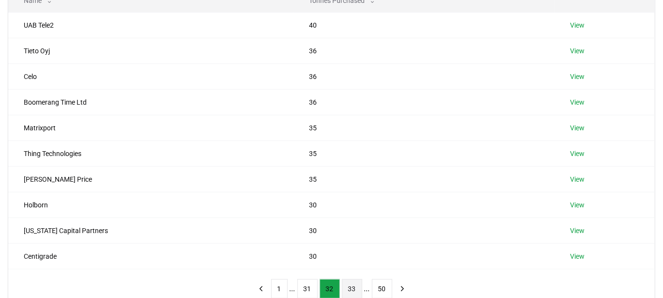
click at [308, 282] on button "31" at bounding box center [307, 288] width 20 height 19
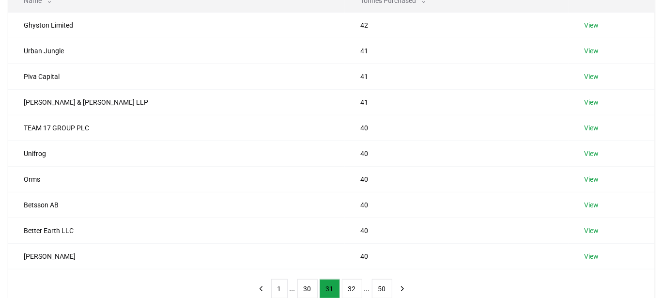
click at [308, 282] on button "30" at bounding box center [307, 288] width 20 height 19
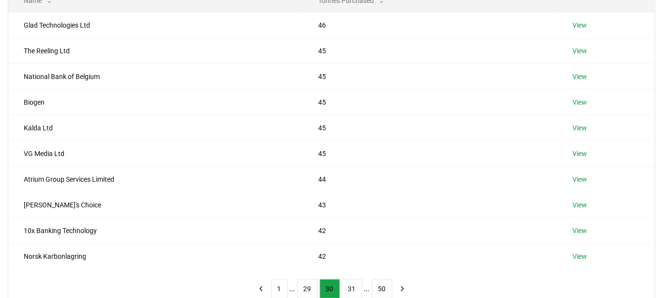
click at [308, 282] on button "29" at bounding box center [307, 288] width 20 height 19
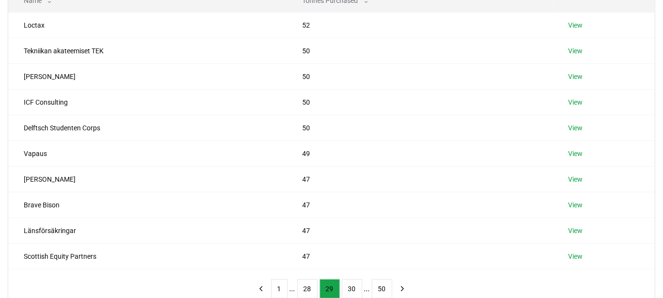
click at [308, 282] on button "28" at bounding box center [307, 288] width 20 height 19
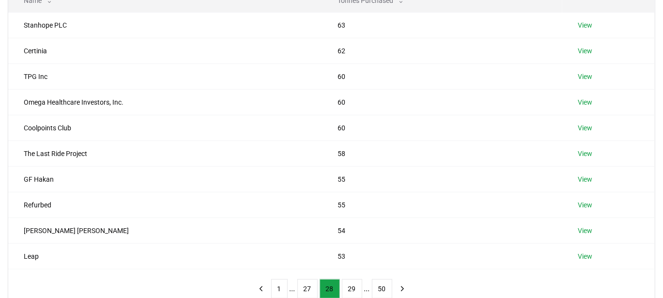
click at [308, 282] on button "27" at bounding box center [307, 288] width 20 height 19
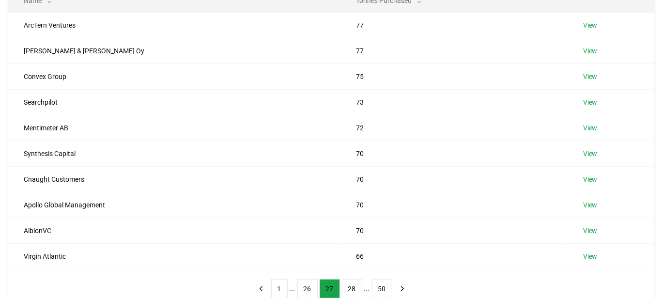
click at [308, 282] on button "26" at bounding box center [307, 288] width 20 height 19
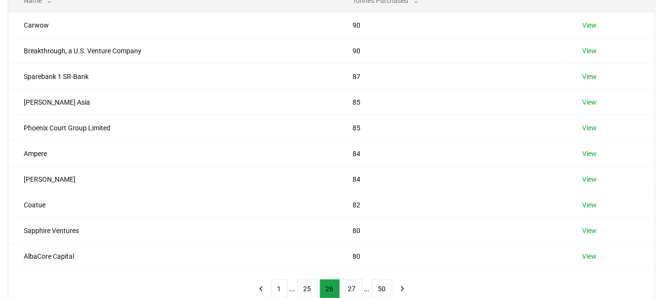
click at [308, 282] on button "25" at bounding box center [307, 288] width 20 height 19
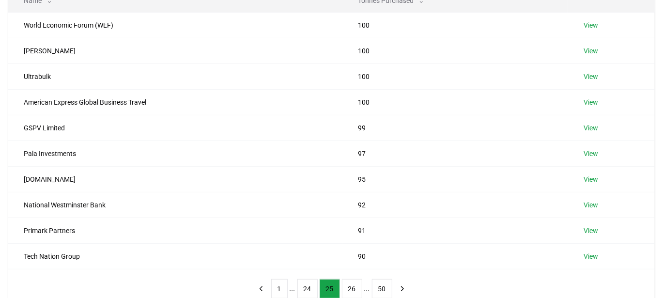
click at [308, 282] on button "24" at bounding box center [307, 288] width 20 height 19
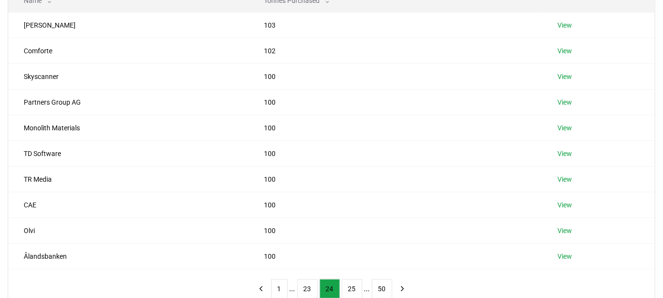
click at [308, 282] on button "23" at bounding box center [307, 288] width 20 height 19
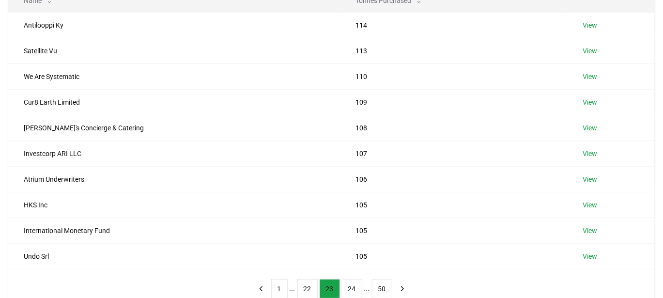
click at [308, 282] on button "22" at bounding box center [307, 288] width 20 height 19
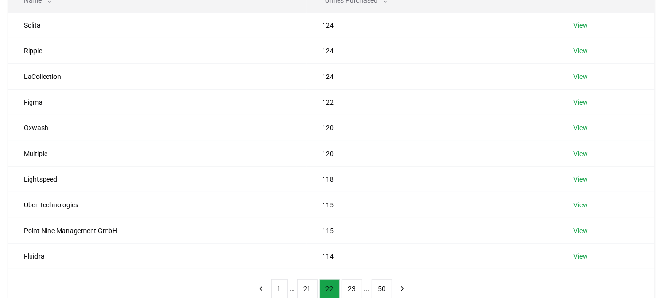
click at [308, 282] on button "21" at bounding box center [307, 288] width 20 height 19
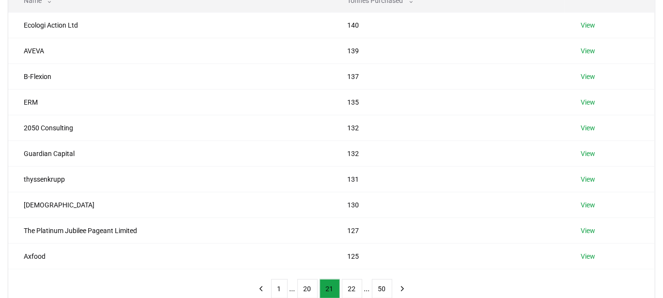
click at [308, 282] on button "20" at bounding box center [307, 288] width 20 height 19
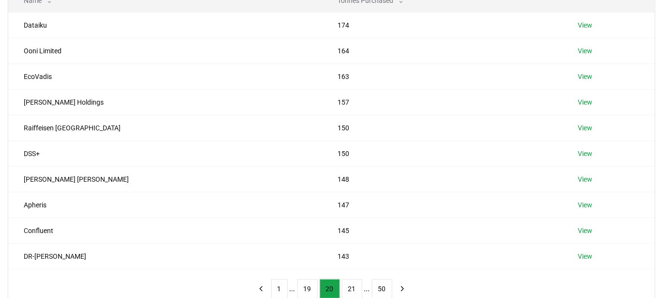
click at [308, 282] on button "19" at bounding box center [307, 288] width 20 height 19
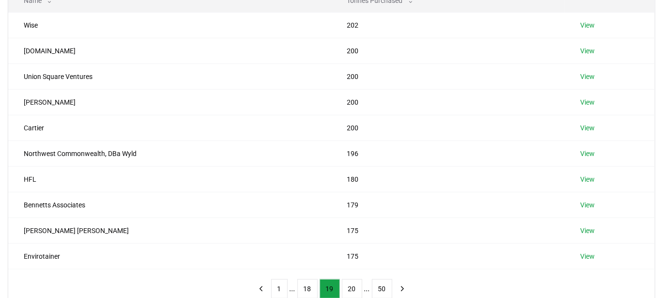
click at [308, 282] on button "18" at bounding box center [307, 288] width 20 height 19
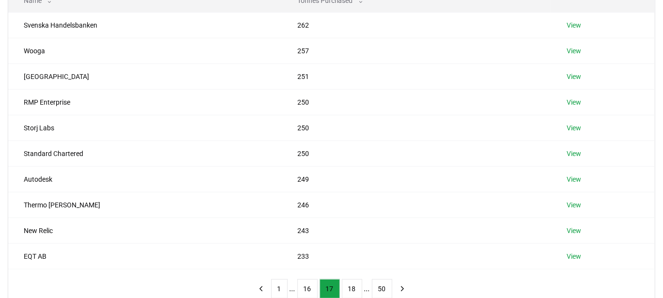
click at [308, 282] on button "16" at bounding box center [307, 288] width 20 height 19
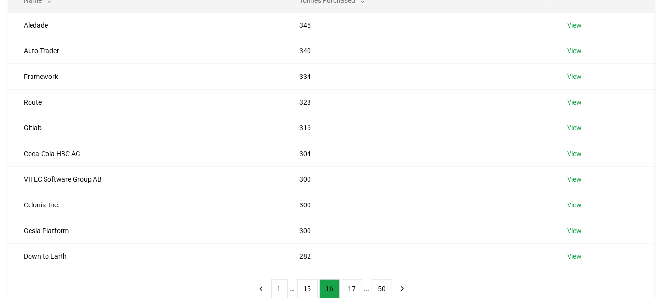
click at [308, 282] on button "15" at bounding box center [307, 288] width 20 height 19
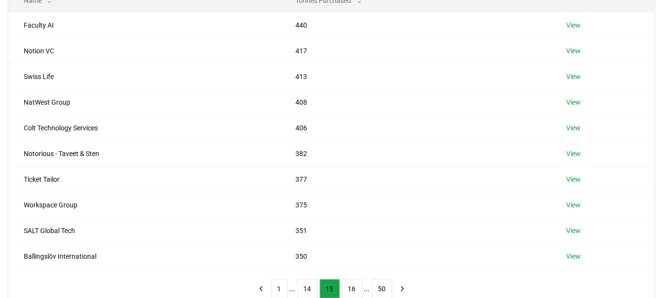
click at [308, 282] on button "14" at bounding box center [307, 288] width 20 height 19
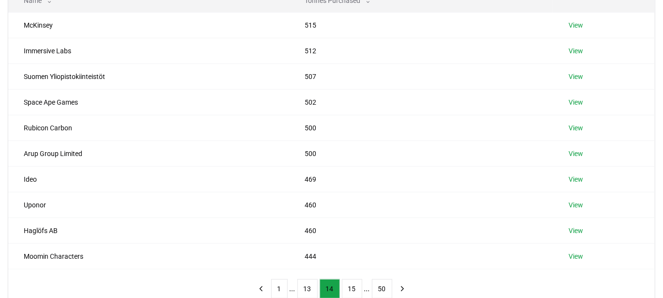
click at [308, 282] on button "13" at bounding box center [307, 288] width 20 height 19
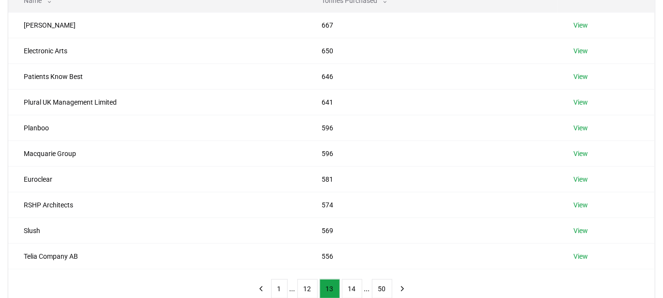
click at [308, 282] on button "12" at bounding box center [307, 288] width 20 height 19
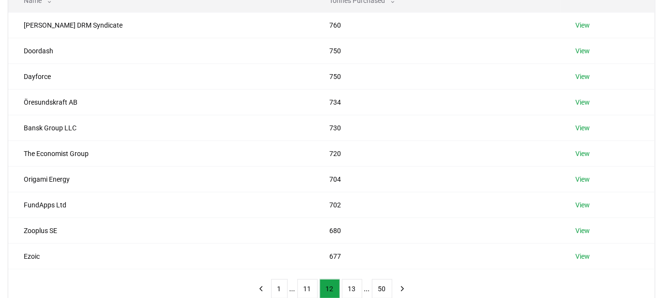
click at [308, 282] on button "11" at bounding box center [307, 288] width 20 height 19
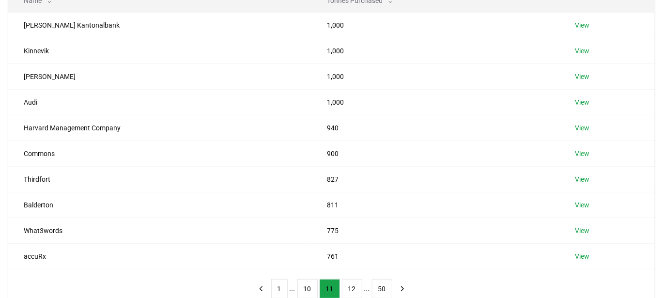
click at [308, 282] on button "10" at bounding box center [307, 288] width 20 height 19
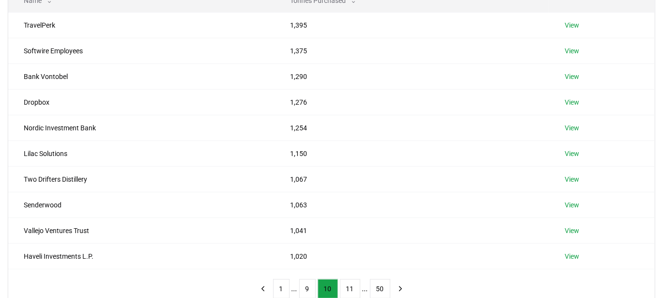
click at [308, 282] on button "9" at bounding box center [307, 288] width 16 height 19
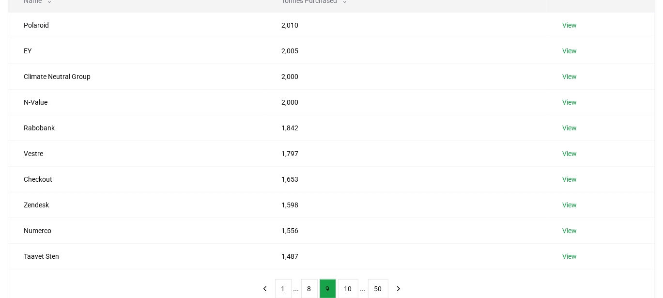
click at [308, 282] on button "8" at bounding box center [309, 288] width 16 height 19
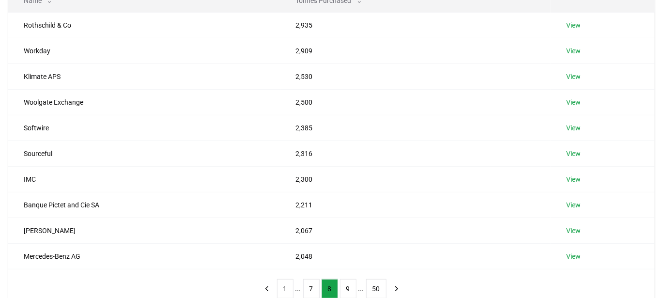
click at [308, 282] on button "7" at bounding box center [311, 288] width 16 height 19
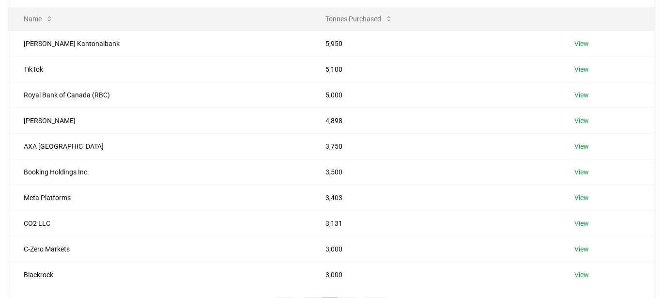
scroll to position [123, 0]
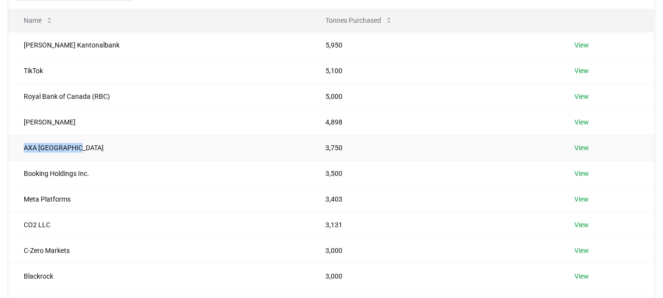
drag, startPoint x: 78, startPoint y: 146, endPoint x: 22, endPoint y: 141, distance: 56.4
click at [22, 141] on td "AXA [GEOGRAPHIC_DATA]" at bounding box center [159, 148] width 302 height 26
drag, startPoint x: 337, startPoint y: 148, endPoint x: 21, endPoint y: 144, distance: 315.7
click at [21, 144] on tr "AXA [GEOGRAPHIC_DATA] 3,750 View" at bounding box center [331, 148] width 646 height 26
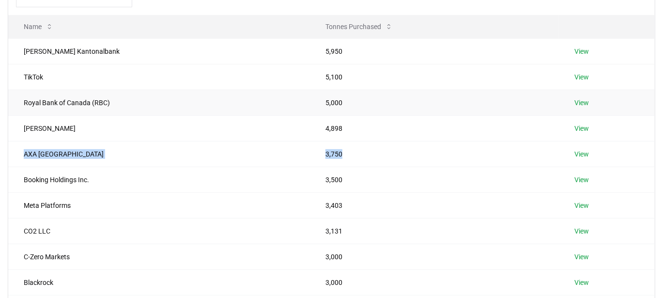
scroll to position [118, 0]
click at [96, 70] on td "TikTok" at bounding box center [159, 76] width 302 height 26
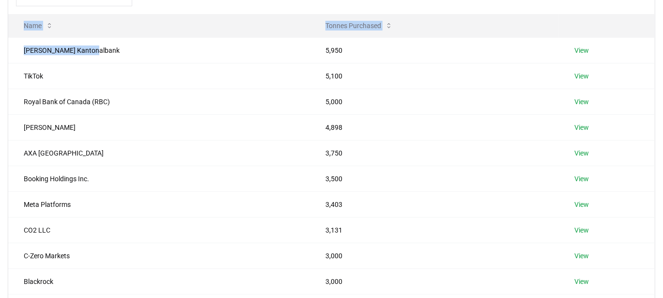
drag, startPoint x: 110, startPoint y: 47, endPoint x: 2, endPoint y: 57, distance: 108.4
click at [2, 57] on div "Suppliers Purchasers Services Name Tonnes Purchased [PERSON_NAME] Kantonalbank …" at bounding box center [331, 144] width 663 height 378
drag, startPoint x: 343, startPoint y: 48, endPoint x: 22, endPoint y: 49, distance: 320.5
click at [22, 49] on tr "[PERSON_NAME] Kantonalbank 5,950 View" at bounding box center [331, 50] width 646 height 26
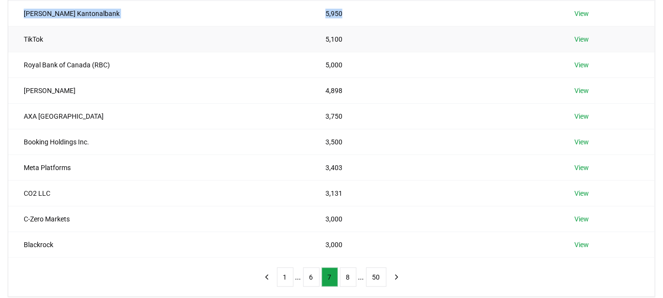
scroll to position [156, 0]
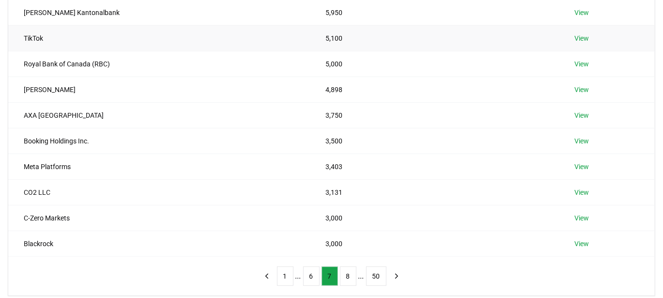
click at [122, 71] on td "Royal Bank of Canada (RBC)" at bounding box center [159, 64] width 302 height 26
click at [310, 275] on button "6" at bounding box center [311, 275] width 16 height 19
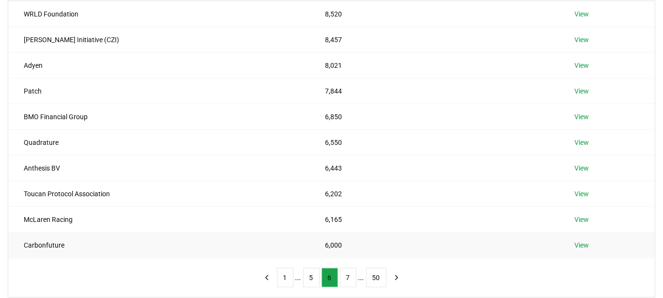
scroll to position [153, 0]
drag, startPoint x: 70, startPoint y: 239, endPoint x: 17, endPoint y: 250, distance: 54.0
click at [17, 250] on td "Carbonfuture" at bounding box center [158, 246] width 301 height 26
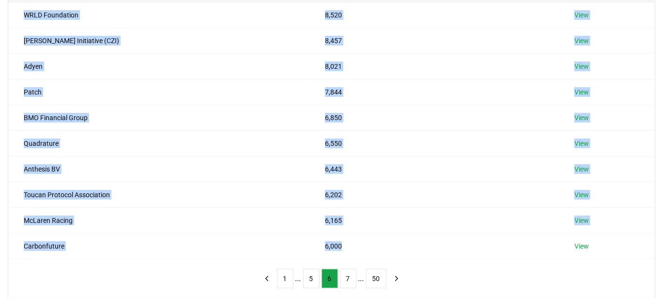
drag, startPoint x: 347, startPoint y: 243, endPoint x: 3, endPoint y: 242, distance: 343.8
click at [3, 242] on div "Suppliers Purchasers Services Name Tonnes Purchased WRLD Foundation 8,520 View …" at bounding box center [331, 109] width 663 height 378
click at [16, 246] on td "Carbonfuture" at bounding box center [158, 246] width 301 height 26
click at [98, 247] on td "Carbonfuture" at bounding box center [158, 246] width 301 height 26
click at [359, 254] on td "6,000" at bounding box center [433, 246] width 249 height 26
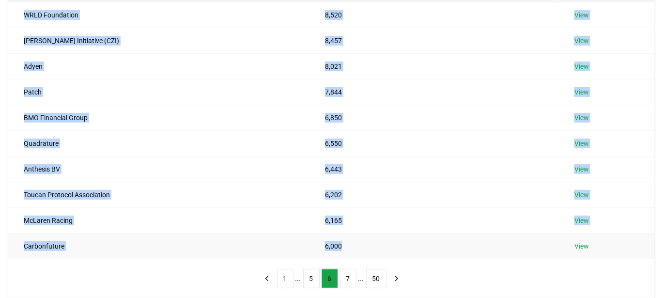
click at [390, 235] on td "6,000" at bounding box center [433, 246] width 249 height 26
click at [388, 191] on td "6,202" at bounding box center [433, 195] width 249 height 26
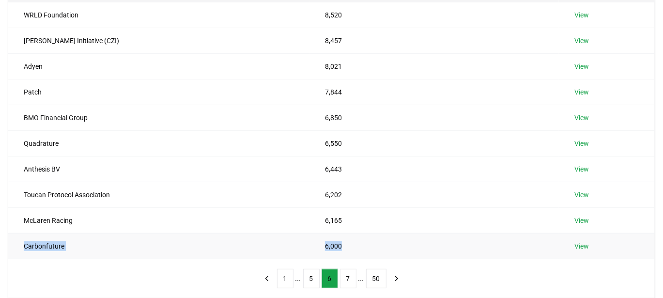
drag, startPoint x: 352, startPoint y: 247, endPoint x: 22, endPoint y: 250, distance: 329.7
click at [22, 250] on tr "Carbonfuture 6,000 View" at bounding box center [331, 246] width 646 height 26
click at [313, 269] on button "5" at bounding box center [311, 278] width 16 height 19
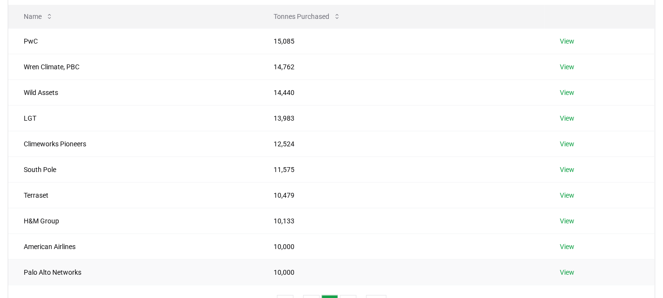
scroll to position [125, 0]
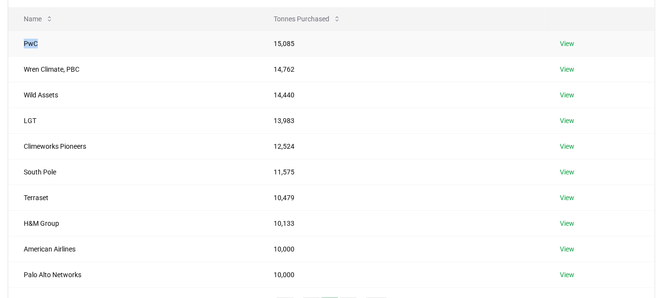
drag, startPoint x: 22, startPoint y: 43, endPoint x: 45, endPoint y: 45, distance: 22.9
click at [45, 45] on td "PwC" at bounding box center [133, 44] width 250 height 26
drag, startPoint x: 89, startPoint y: 67, endPoint x: 25, endPoint y: 67, distance: 63.4
click at [25, 67] on td "Wren Climate, PBC" at bounding box center [133, 69] width 250 height 26
click at [63, 112] on td "LGT" at bounding box center [133, 120] width 250 height 26
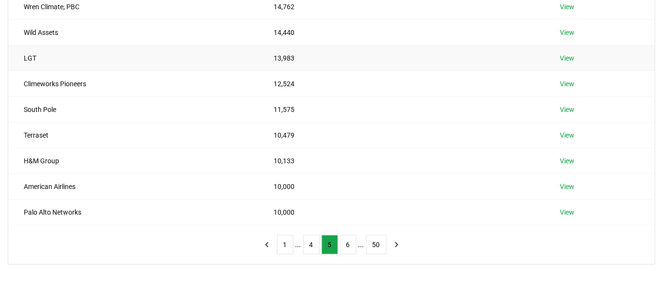
scroll to position [187, 0]
click at [312, 240] on button "4" at bounding box center [311, 244] width 16 height 19
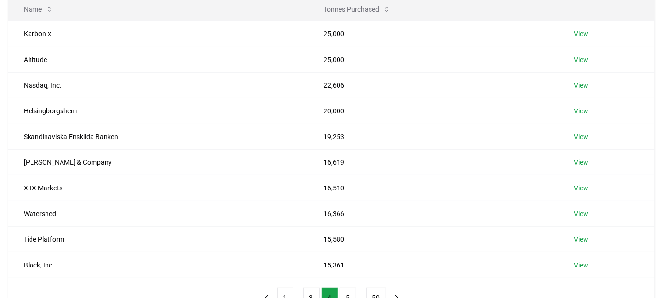
scroll to position [135, 0]
drag, startPoint x: 81, startPoint y: 107, endPoint x: 18, endPoint y: 115, distance: 63.5
click at [18, 115] on td "Helsingborgshem" at bounding box center [158, 111] width 300 height 26
drag, startPoint x: 349, startPoint y: 113, endPoint x: 20, endPoint y: 108, distance: 329.3
click at [20, 108] on tr "Helsingborgshem 20,000 View" at bounding box center [331, 111] width 646 height 26
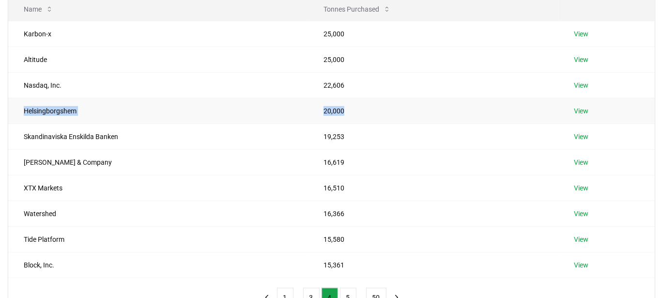
click at [101, 114] on td "Helsingborgshem" at bounding box center [158, 111] width 300 height 26
click at [60, 108] on td "Helsingborgshem" at bounding box center [158, 111] width 300 height 26
click at [100, 110] on td "Helsingborgshem" at bounding box center [158, 111] width 300 height 26
drag, startPoint x: 90, startPoint y: 109, endPoint x: 12, endPoint y: 112, distance: 78.0
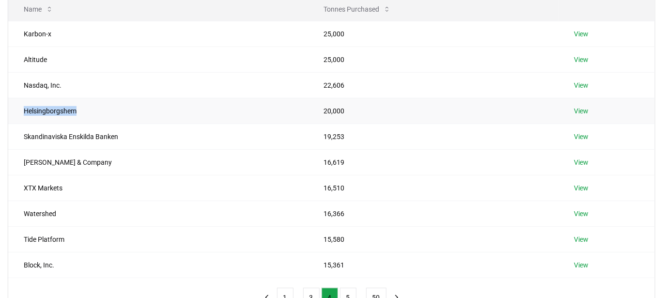
click at [12, 112] on td "Helsingborgshem" at bounding box center [158, 111] width 300 height 26
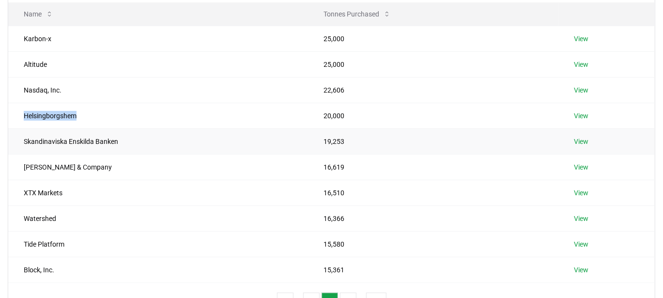
scroll to position [129, 0]
click at [184, 90] on td "Nasdaq, Inc." at bounding box center [158, 91] width 300 height 26
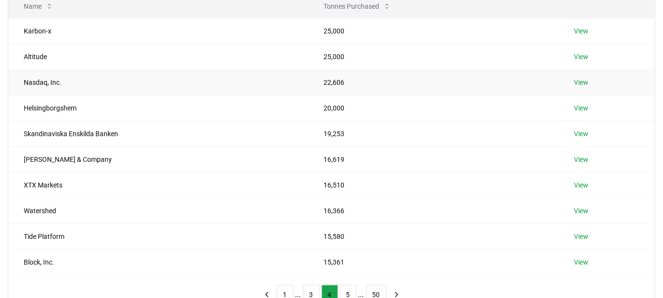
scroll to position [138, 0]
drag, startPoint x: 47, startPoint y: 56, endPoint x: 23, endPoint y: 55, distance: 24.7
click at [23, 55] on td "Altitude" at bounding box center [158, 56] width 300 height 26
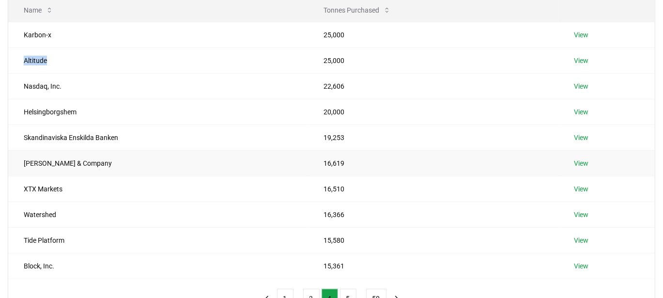
scroll to position [134, 0]
click at [64, 32] on td "Karbon-x" at bounding box center [158, 35] width 300 height 26
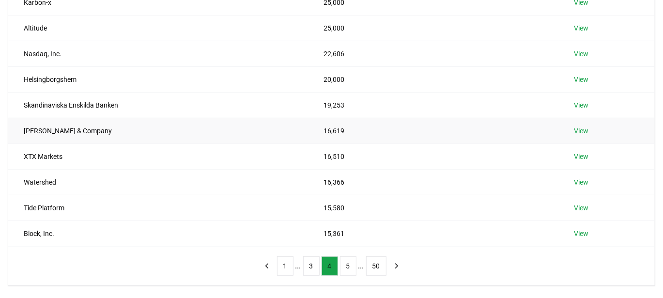
scroll to position [167, 0]
drag, startPoint x: 61, startPoint y: 176, endPoint x: 9, endPoint y: 173, distance: 52.4
click at [9, 173] on td "Watershed" at bounding box center [158, 181] width 300 height 26
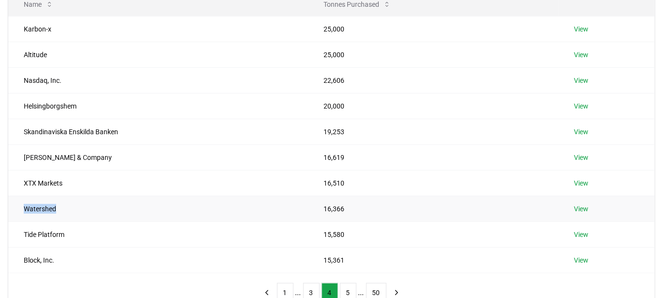
scroll to position [140, 0]
drag, startPoint x: 125, startPoint y: 126, endPoint x: 12, endPoint y: 120, distance: 113.5
click at [12, 120] on td "Skandinaviska Enskilda Banken" at bounding box center [158, 131] width 300 height 26
drag, startPoint x: 372, startPoint y: 124, endPoint x: 24, endPoint y: 134, distance: 348.7
click at [24, 134] on tr "Skandinaviska Enskilda Banken 19,253 View" at bounding box center [331, 131] width 646 height 26
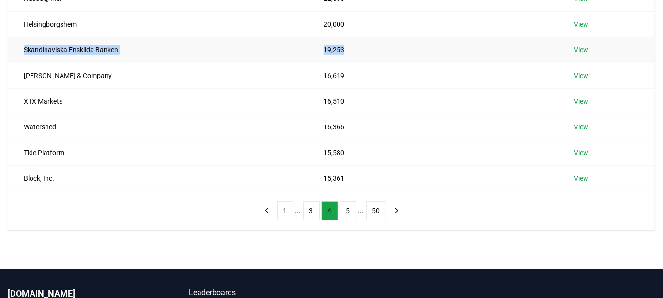
scroll to position [222, 0]
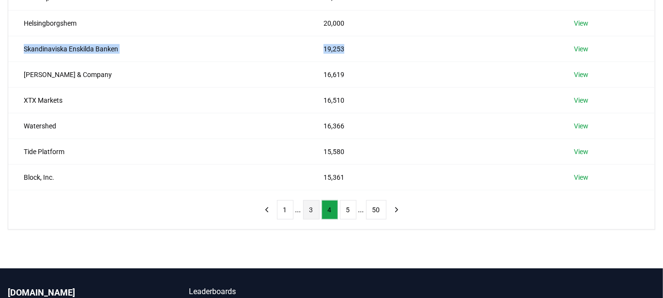
click at [305, 209] on button "3" at bounding box center [311, 209] width 16 height 19
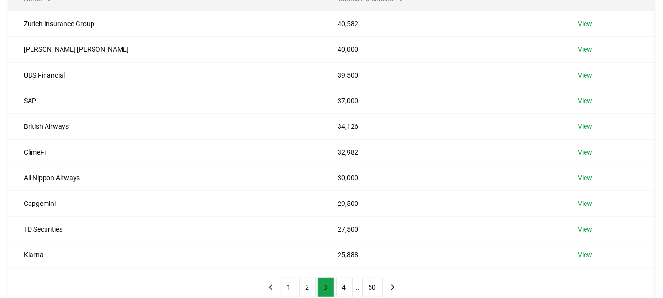
scroll to position [144, 0]
drag, startPoint x: 45, startPoint y: 153, endPoint x: 21, endPoint y: 153, distance: 23.2
click at [21, 153] on td "ClimeFi" at bounding box center [165, 153] width 314 height 26
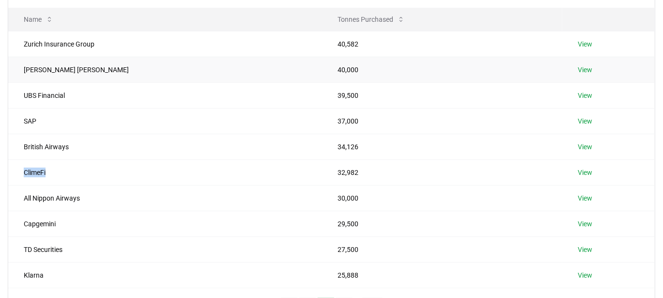
scroll to position [133, 0]
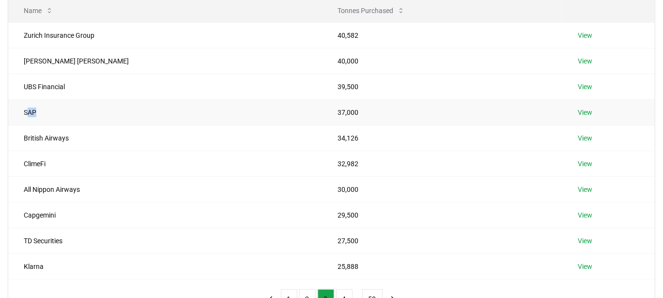
drag, startPoint x: 34, startPoint y: 108, endPoint x: 26, endPoint y: 107, distance: 8.3
click at [26, 107] on td "SAP" at bounding box center [165, 112] width 314 height 26
click at [43, 108] on td "SAP" at bounding box center [165, 112] width 314 height 26
click at [87, 137] on td "British Airways" at bounding box center [165, 138] width 314 height 26
drag, startPoint x: 39, startPoint y: 108, endPoint x: 18, endPoint y: 107, distance: 20.8
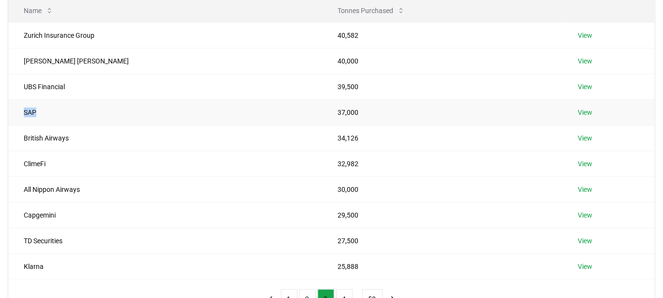
click at [18, 107] on td "SAP" at bounding box center [165, 112] width 314 height 26
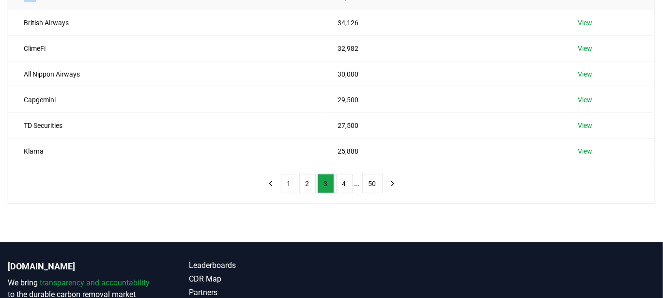
scroll to position [255, 0]
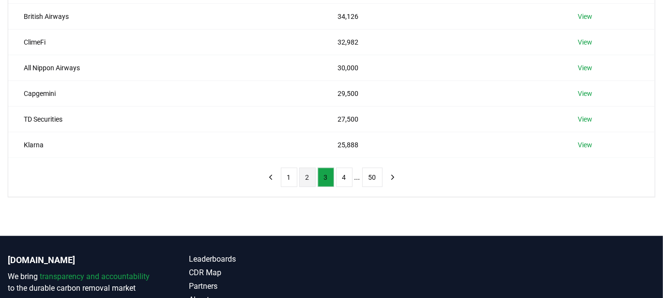
click at [308, 180] on button "2" at bounding box center [307, 177] width 16 height 19
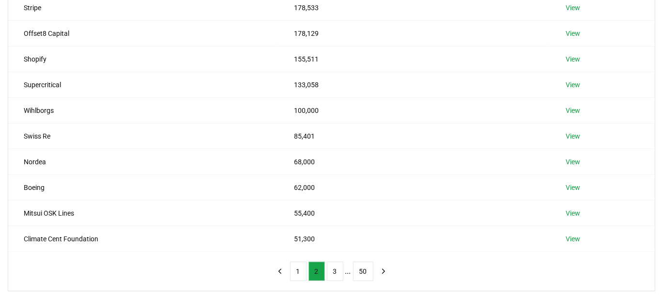
scroll to position [138, 0]
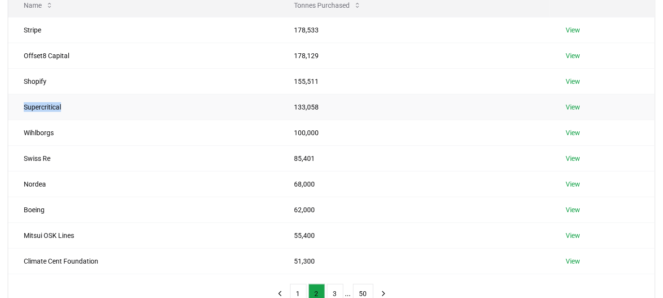
drag, startPoint x: 76, startPoint y: 105, endPoint x: 19, endPoint y: 104, distance: 56.6
click at [19, 104] on td "Supercritical" at bounding box center [143, 107] width 270 height 26
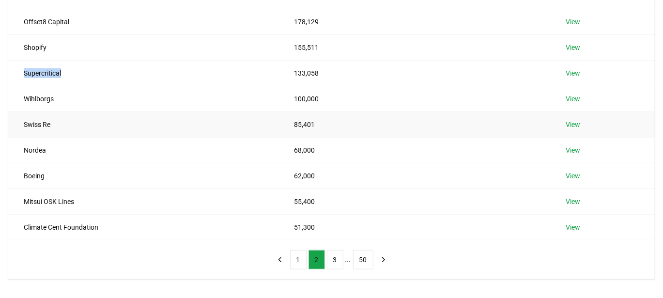
scroll to position [173, 0]
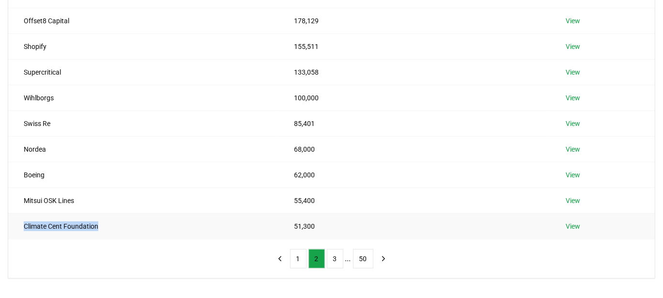
drag, startPoint x: 109, startPoint y: 224, endPoint x: 20, endPoint y: 229, distance: 89.2
click at [20, 229] on td "Climate Cent Foundation" at bounding box center [143, 226] width 270 height 26
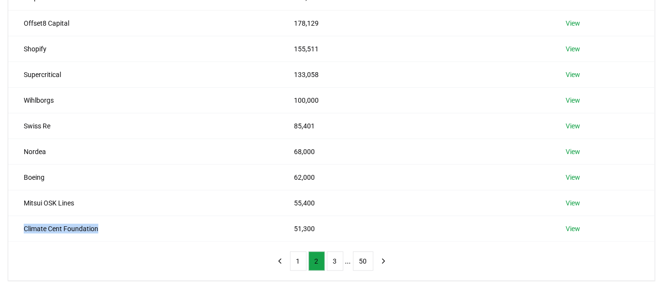
scroll to position [170, 0]
click at [306, 262] on ul "1 2 3 ... 50" at bounding box center [331, 261] width 83 height 19
click at [299, 259] on button "1" at bounding box center [298, 261] width 16 height 19
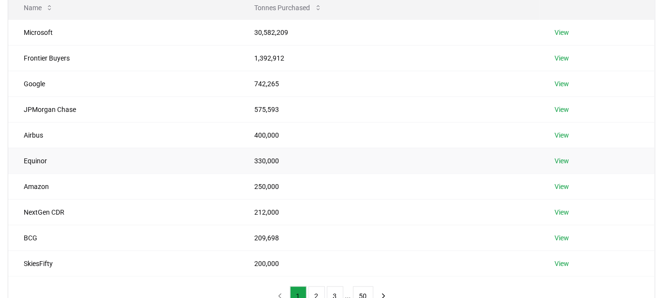
scroll to position [137, 0]
drag, startPoint x: 292, startPoint y: 210, endPoint x: 19, endPoint y: 209, distance: 273.1
click at [19, 209] on tr "NextGen CDR 212,000 View" at bounding box center [331, 211] width 646 height 26
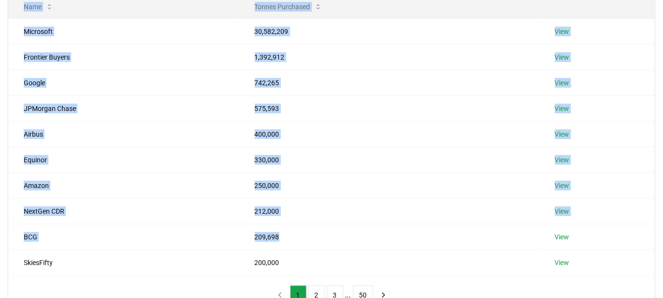
drag, startPoint x: 287, startPoint y: 235, endPoint x: 3, endPoint y: 225, distance: 283.4
click at [3, 225] on div "Suppliers Purchasers Services Name Tonnes Purchased Microsoft 30,582,209 View F…" at bounding box center [331, 126] width 663 height 378
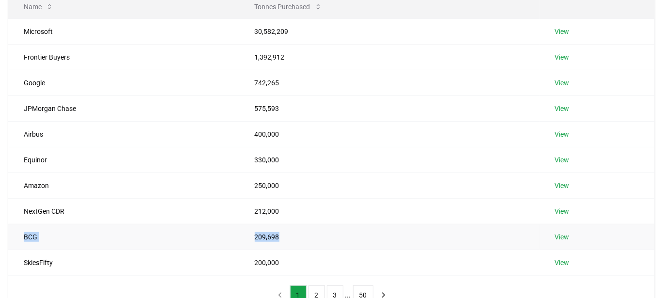
drag, startPoint x: 22, startPoint y: 235, endPoint x: 310, endPoint y: 231, distance: 288.1
click at [310, 231] on tr "BCG 209,698 View" at bounding box center [331, 237] width 646 height 26
drag, startPoint x: 70, startPoint y: 214, endPoint x: 22, endPoint y: 217, distance: 47.6
click at [22, 217] on td "NextGen CDR" at bounding box center [123, 211] width 231 height 26
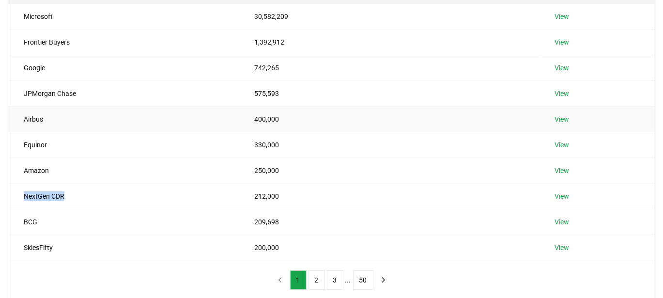
scroll to position [153, 0]
click at [162, 208] on td "BCG" at bounding box center [123, 221] width 231 height 26
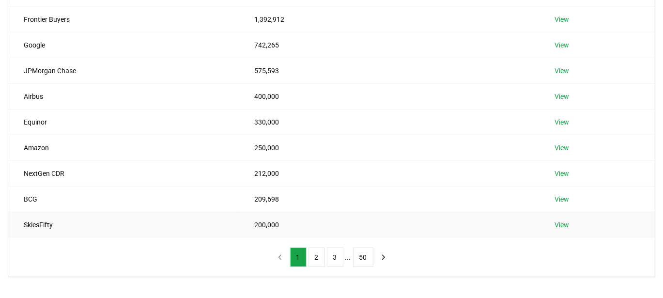
scroll to position [176, 0]
click at [319, 250] on button "2" at bounding box center [316, 255] width 16 height 19
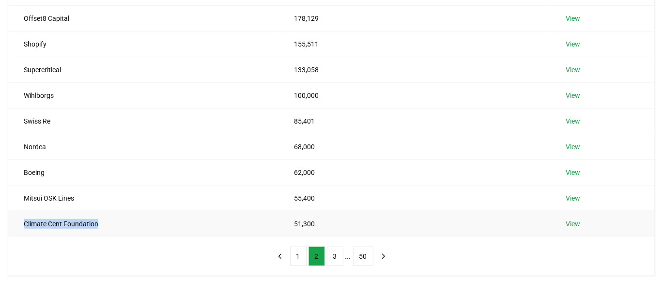
drag, startPoint x: 105, startPoint y: 218, endPoint x: 24, endPoint y: 218, distance: 80.4
click at [24, 218] on td "Climate Cent Foundation" at bounding box center [143, 224] width 270 height 26
drag, startPoint x: 327, startPoint y: 222, endPoint x: 21, endPoint y: 221, distance: 306.5
click at [21, 221] on tr "Climate Cent Foundation 51,300 View" at bounding box center [331, 224] width 646 height 26
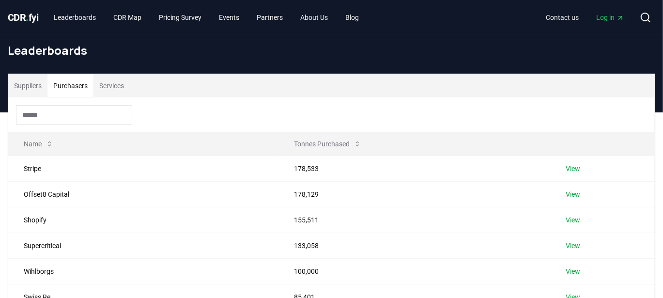
click at [32, 83] on button "Suppliers" at bounding box center [27, 85] width 39 height 23
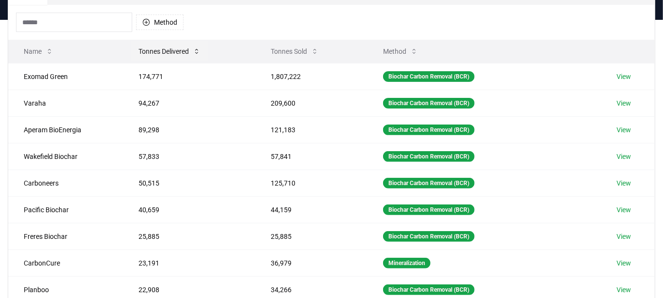
scroll to position [93, 0]
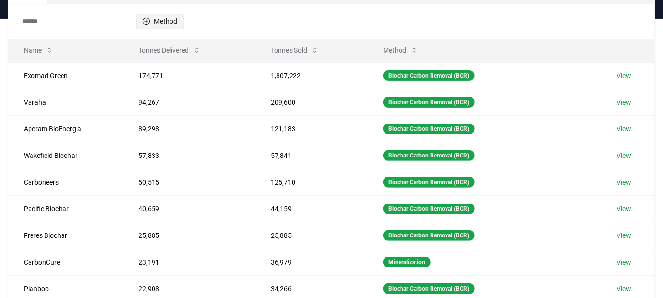
click at [168, 28] on button "Method" at bounding box center [159, 21] width 47 height 15
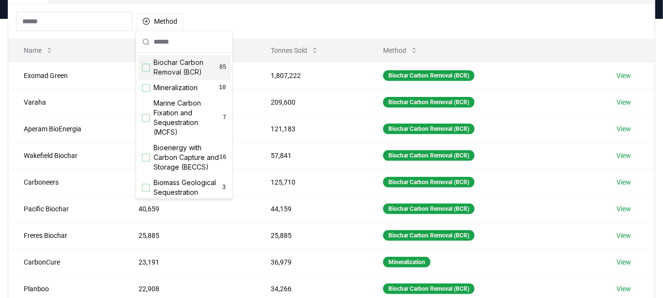
click at [149, 69] on div "Suggestions" at bounding box center [146, 67] width 8 height 8
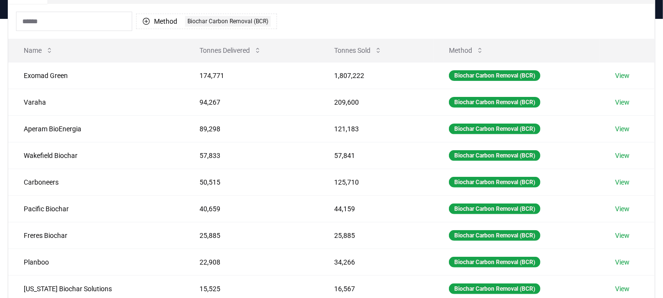
click at [299, 28] on div "Method 1 Biochar Carbon Removal (BCR)" at bounding box center [331, 21] width 646 height 35
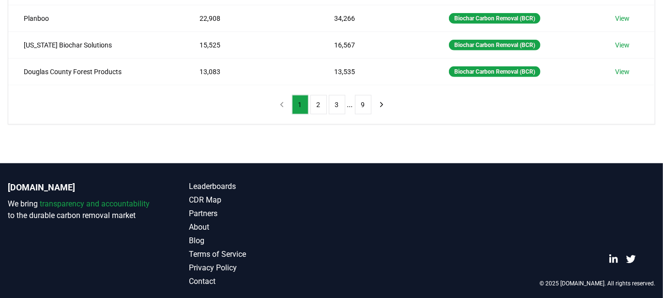
scroll to position [338, 0]
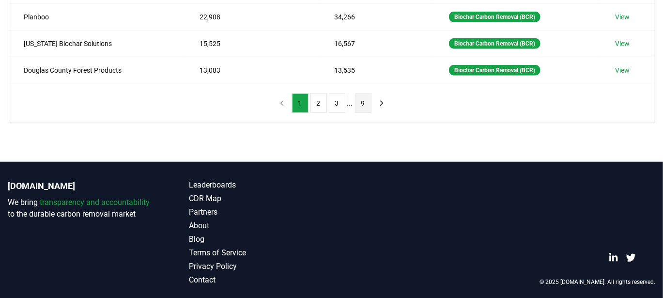
click at [360, 106] on button "9" at bounding box center [363, 102] width 16 height 19
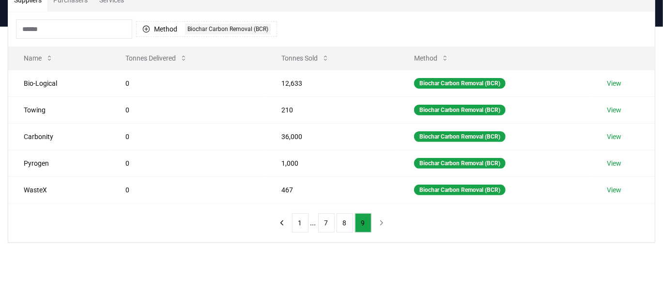
scroll to position [86, 0]
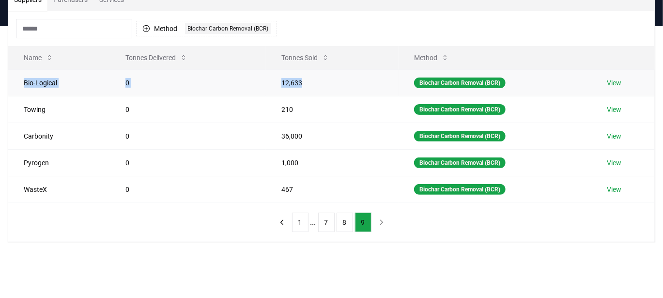
drag, startPoint x: 307, startPoint y: 80, endPoint x: 15, endPoint y: 86, distance: 292.0
click at [15, 86] on tr "Bio-Logical 0 12,633 Biochar Carbon Removal (BCR) View" at bounding box center [331, 82] width 646 height 27
click at [345, 213] on button "8" at bounding box center [344, 222] width 16 height 19
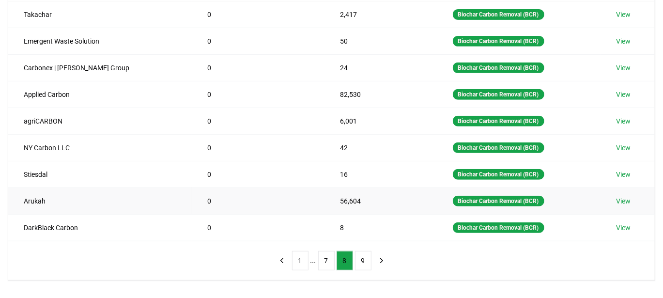
scroll to position [181, 0]
click at [323, 253] on button "7" at bounding box center [326, 260] width 16 height 19
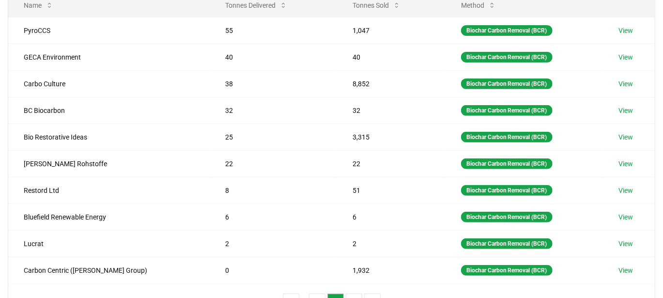
scroll to position [151, 0]
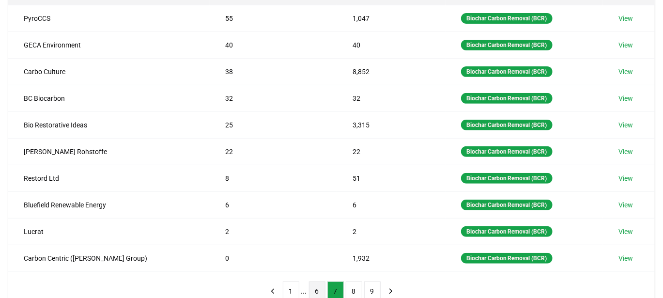
click at [319, 281] on button "6" at bounding box center [317, 290] width 16 height 19
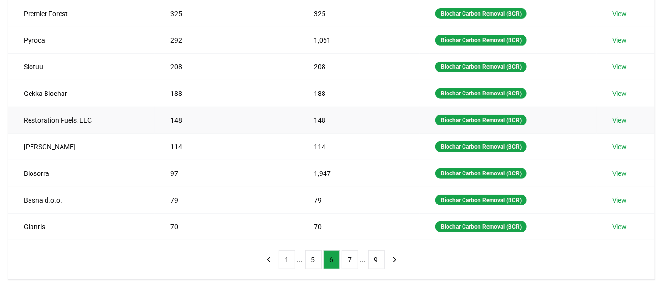
scroll to position [183, 0]
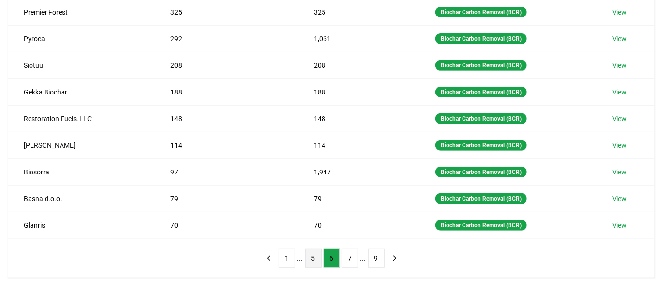
click at [308, 248] on button "5" at bounding box center [313, 257] width 16 height 19
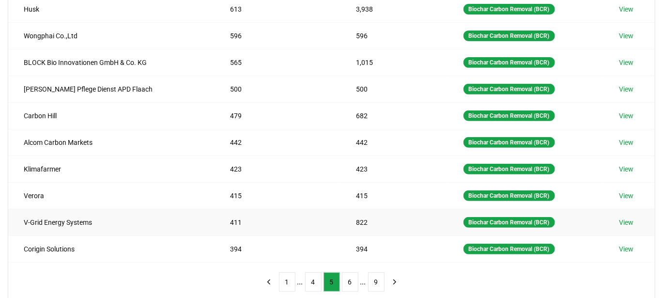
scroll to position [160, 0]
click at [313, 275] on button "4" at bounding box center [313, 281] width 16 height 19
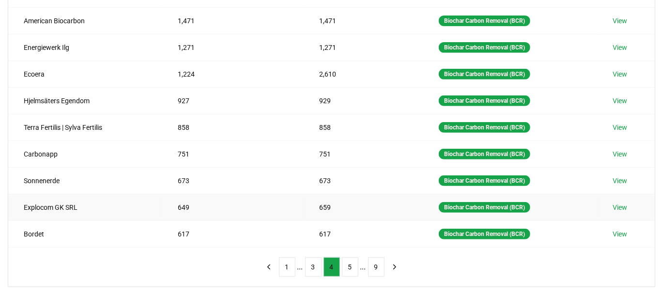
scroll to position [175, 0]
click at [306, 261] on button "3" at bounding box center [313, 266] width 16 height 19
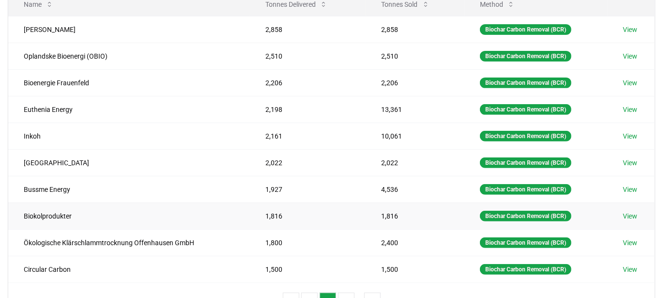
scroll to position [183, 0]
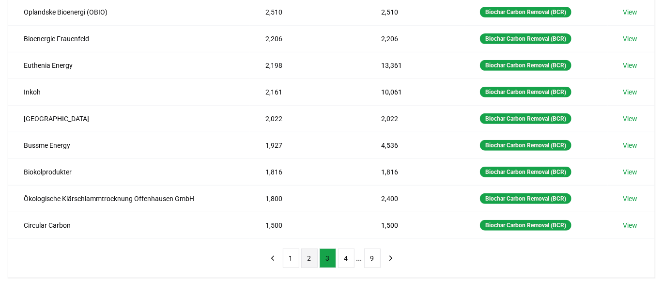
click at [314, 256] on button "2" at bounding box center [309, 257] width 16 height 19
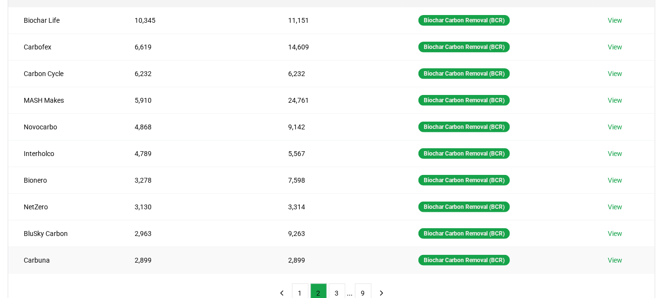
scroll to position [153, 0]
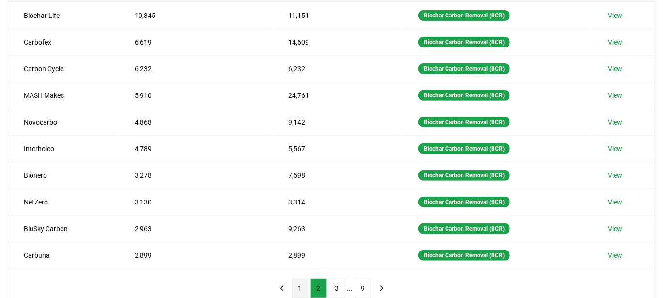
click at [302, 279] on button "1" at bounding box center [300, 287] width 16 height 19
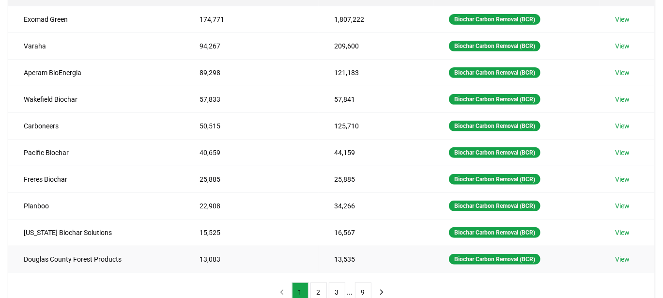
scroll to position [151, 0]
